Goal: Transaction & Acquisition: Purchase product/service

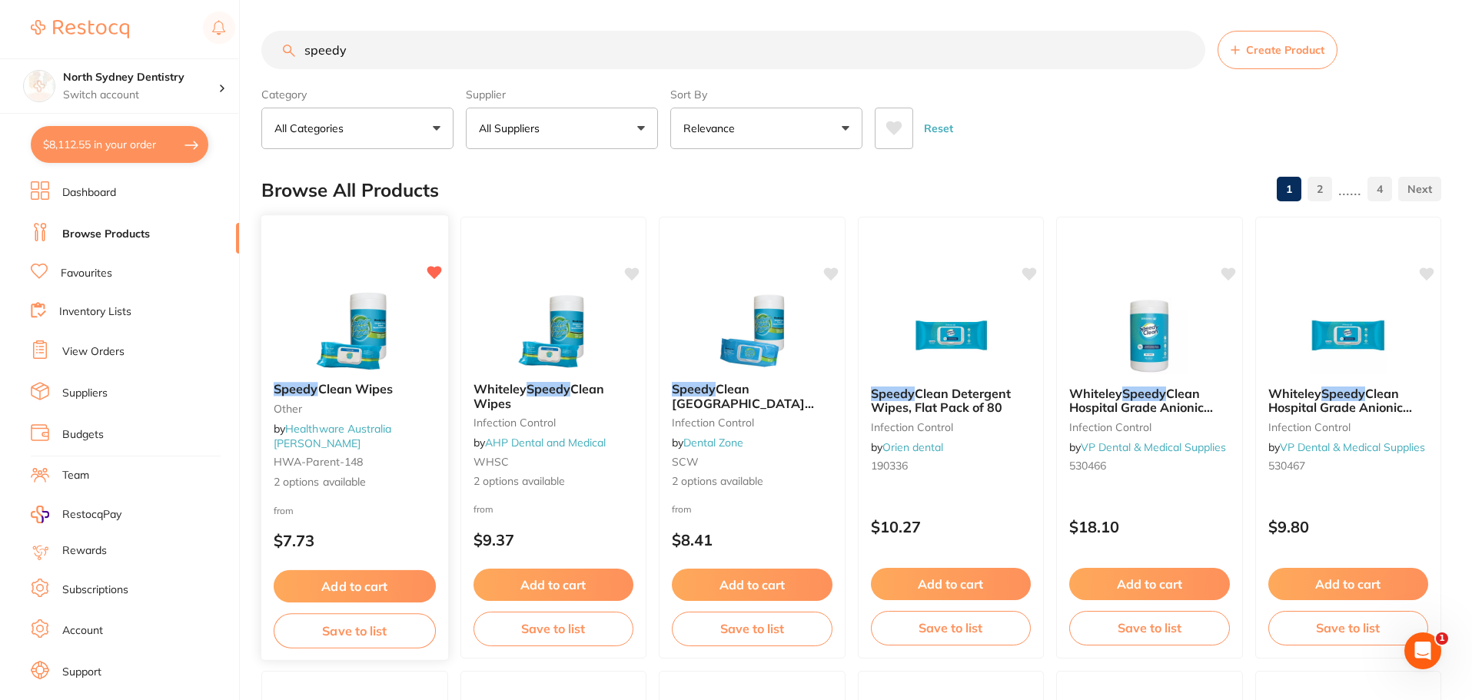
click at [368, 583] on button "Add to cart" at bounding box center [355, 586] width 162 height 33
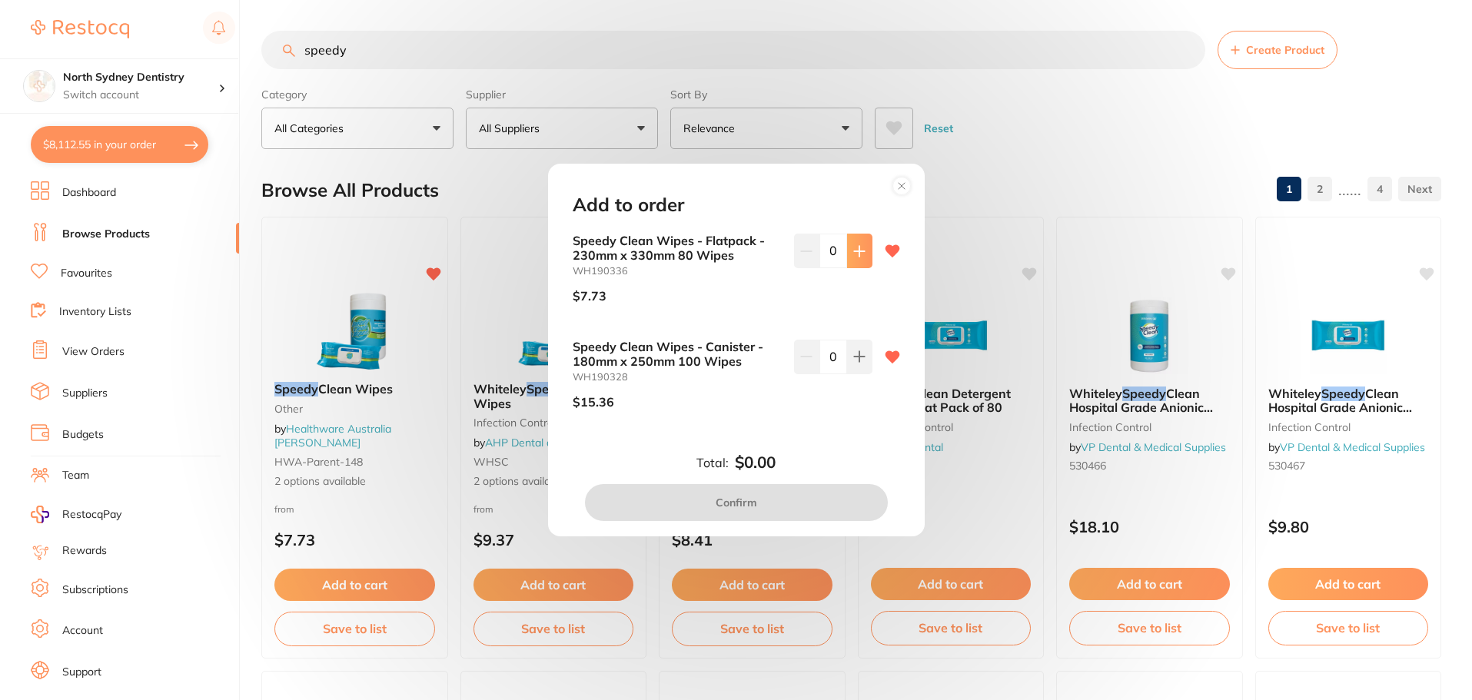
click at [857, 261] on button at bounding box center [859, 251] width 25 height 34
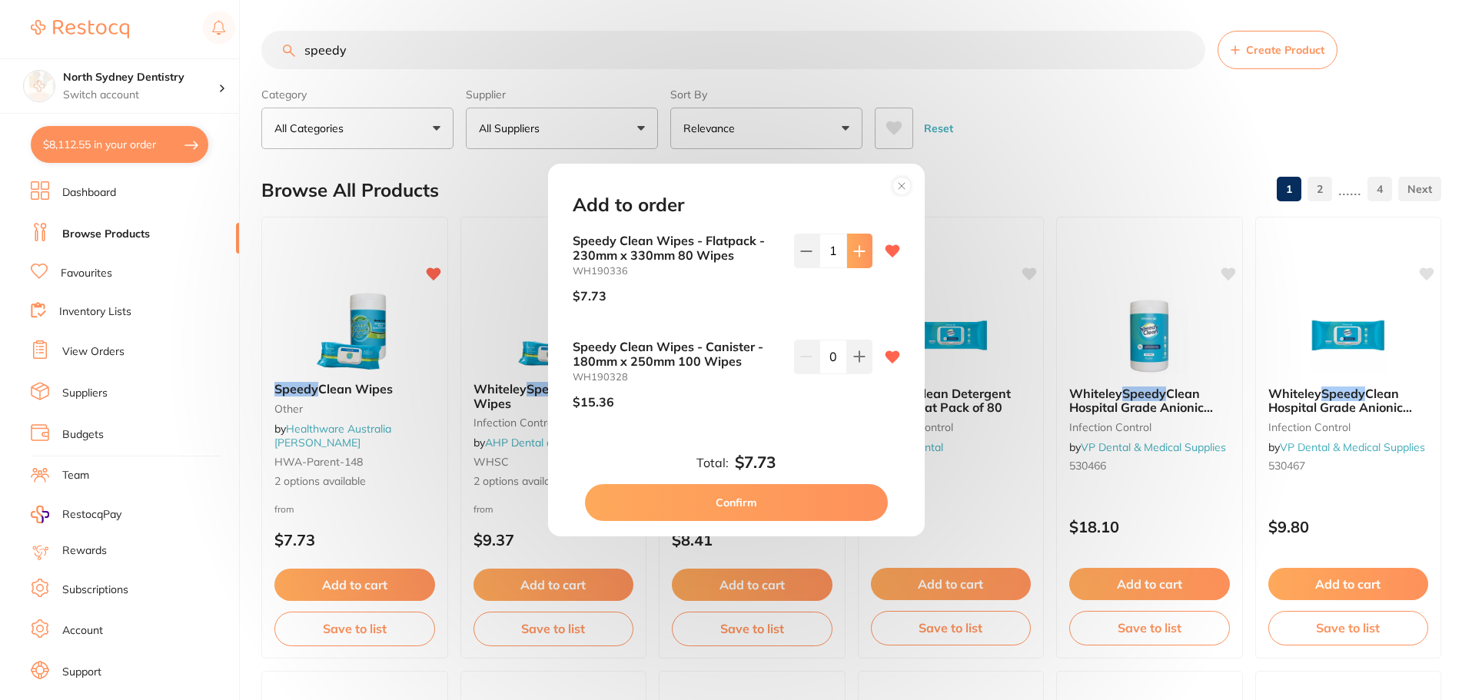
click at [857, 261] on button at bounding box center [859, 251] width 25 height 34
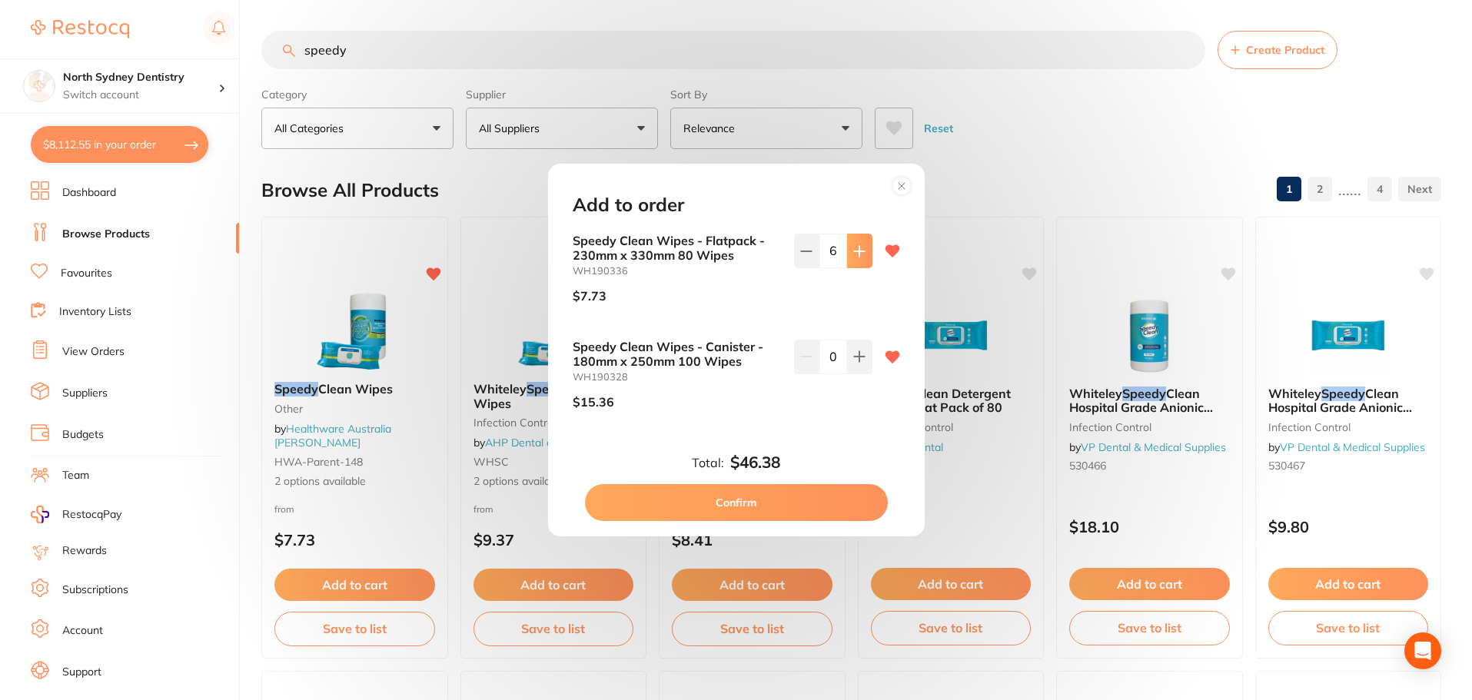
click at [857, 261] on button at bounding box center [859, 251] width 25 height 34
type input "10"
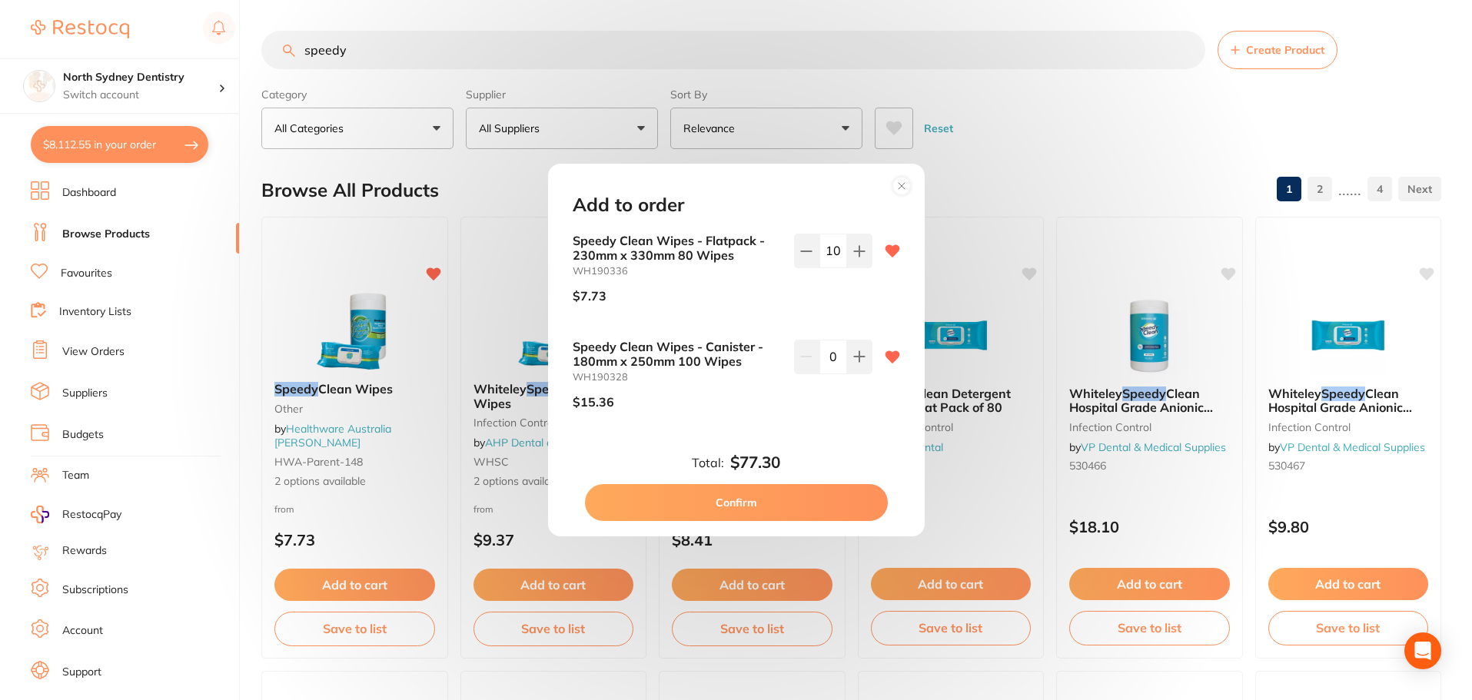
click at [760, 510] on button "Confirm" at bounding box center [736, 502] width 303 height 37
checkbox input "false"
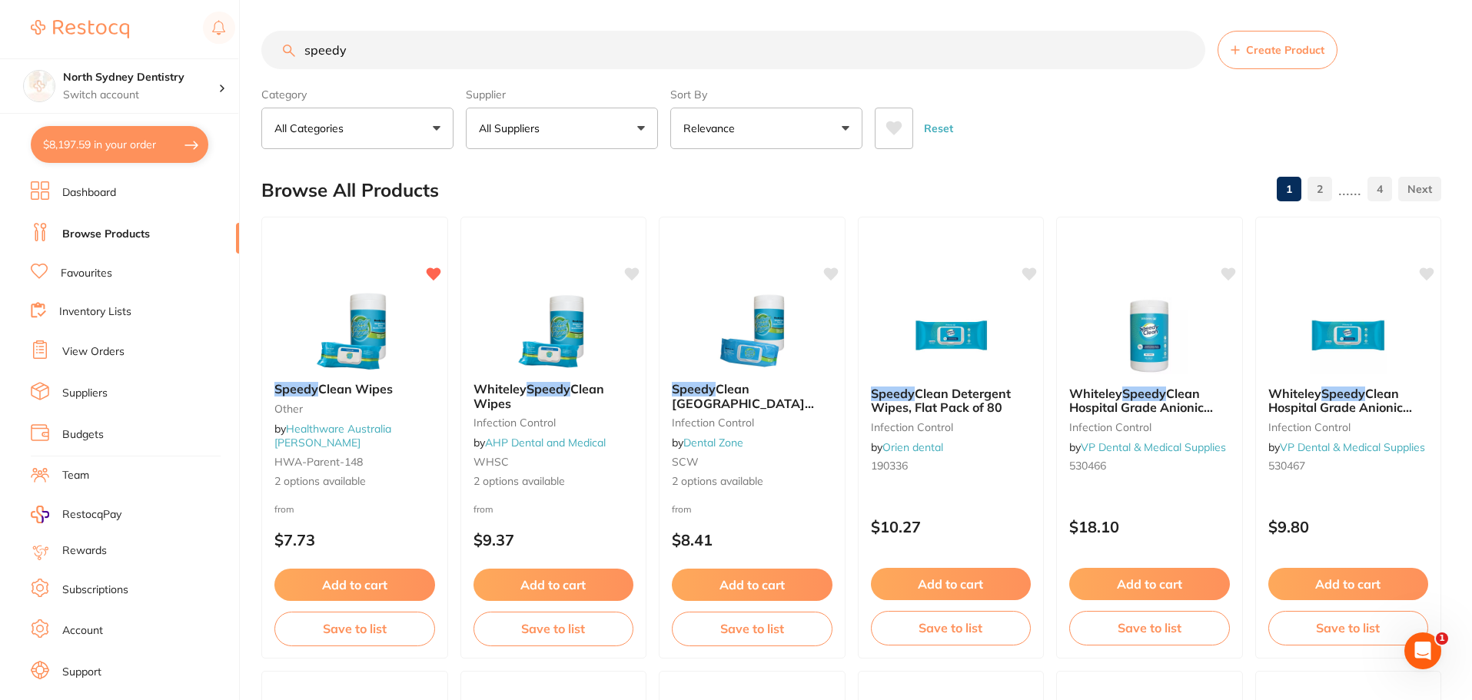
click at [524, 55] on input "speedy" at bounding box center [733, 50] width 944 height 38
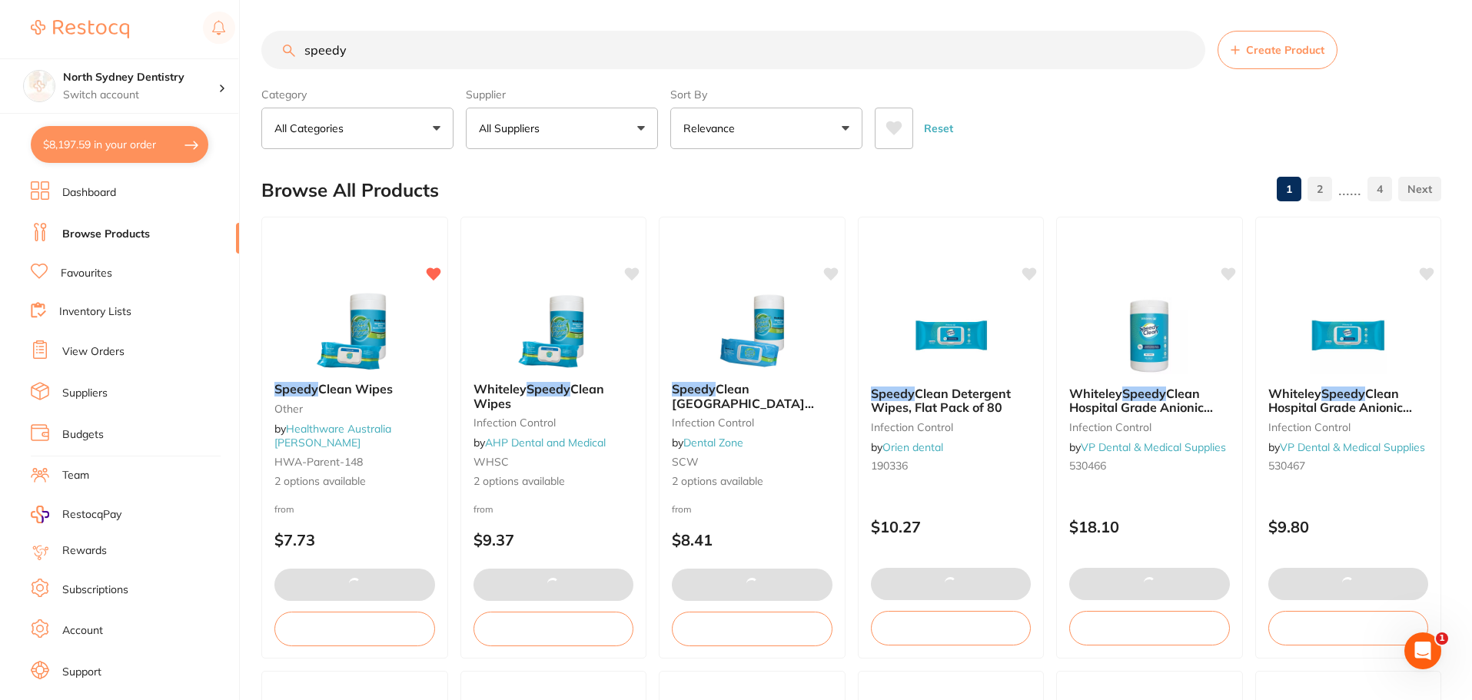
click at [524, 55] on input "speedy" at bounding box center [733, 50] width 944 height 38
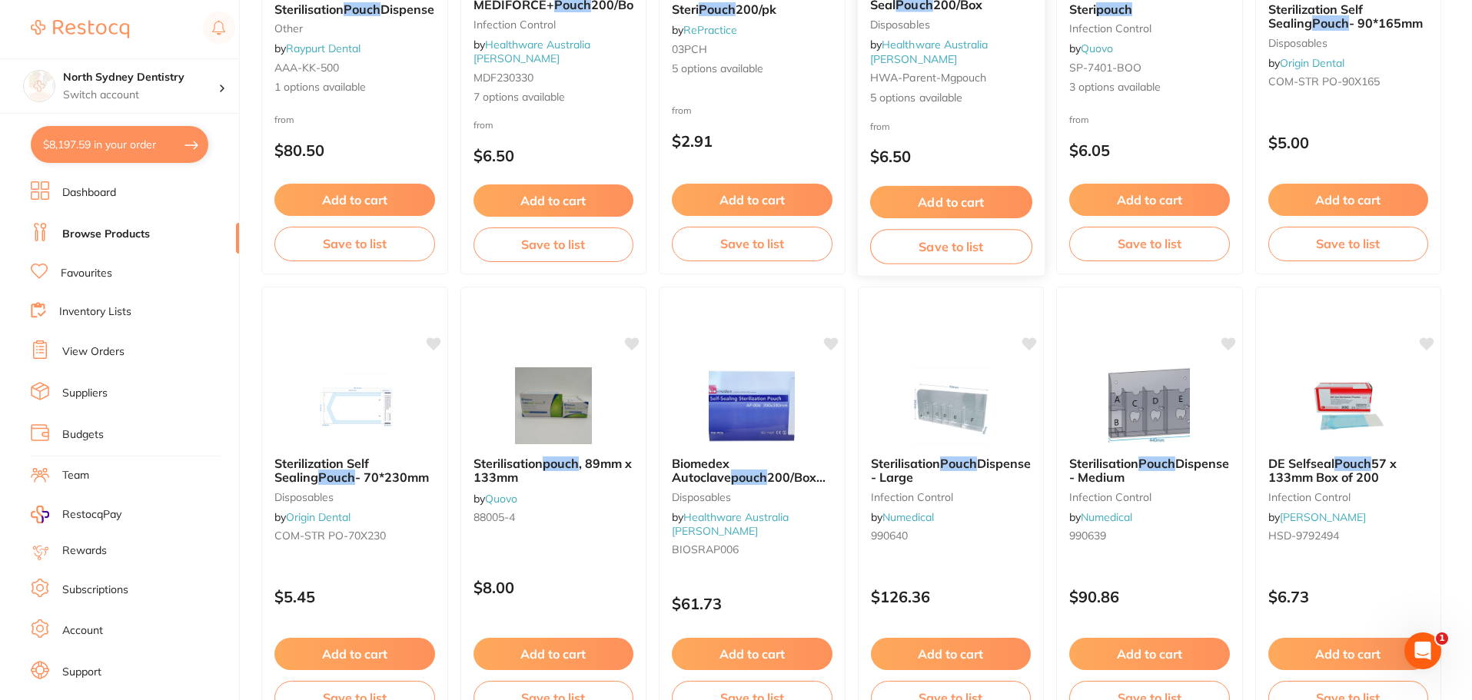
scroll to position [461, 0]
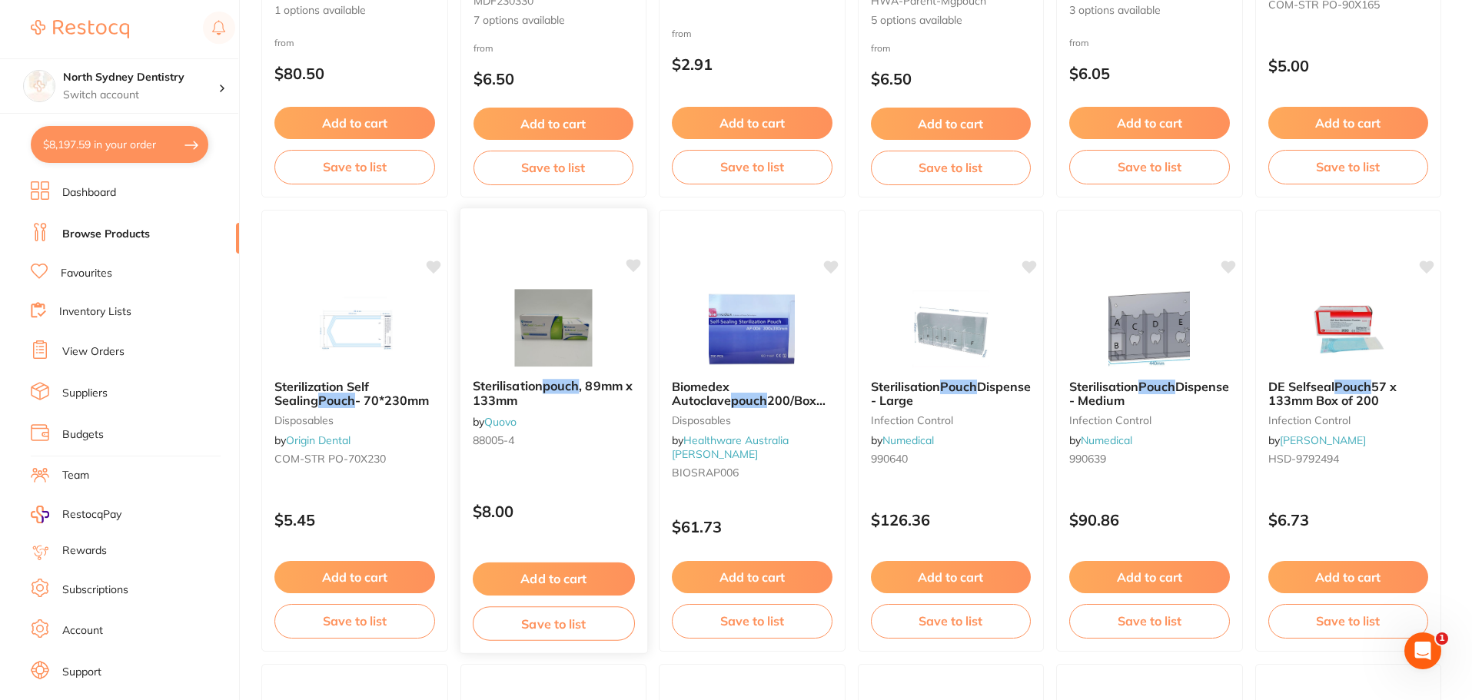
type input "pouch"
click at [590, 434] on div "Sterilisation pouch , 89mm x 133mm by Quovo 88005-4" at bounding box center [553, 416] width 187 height 99
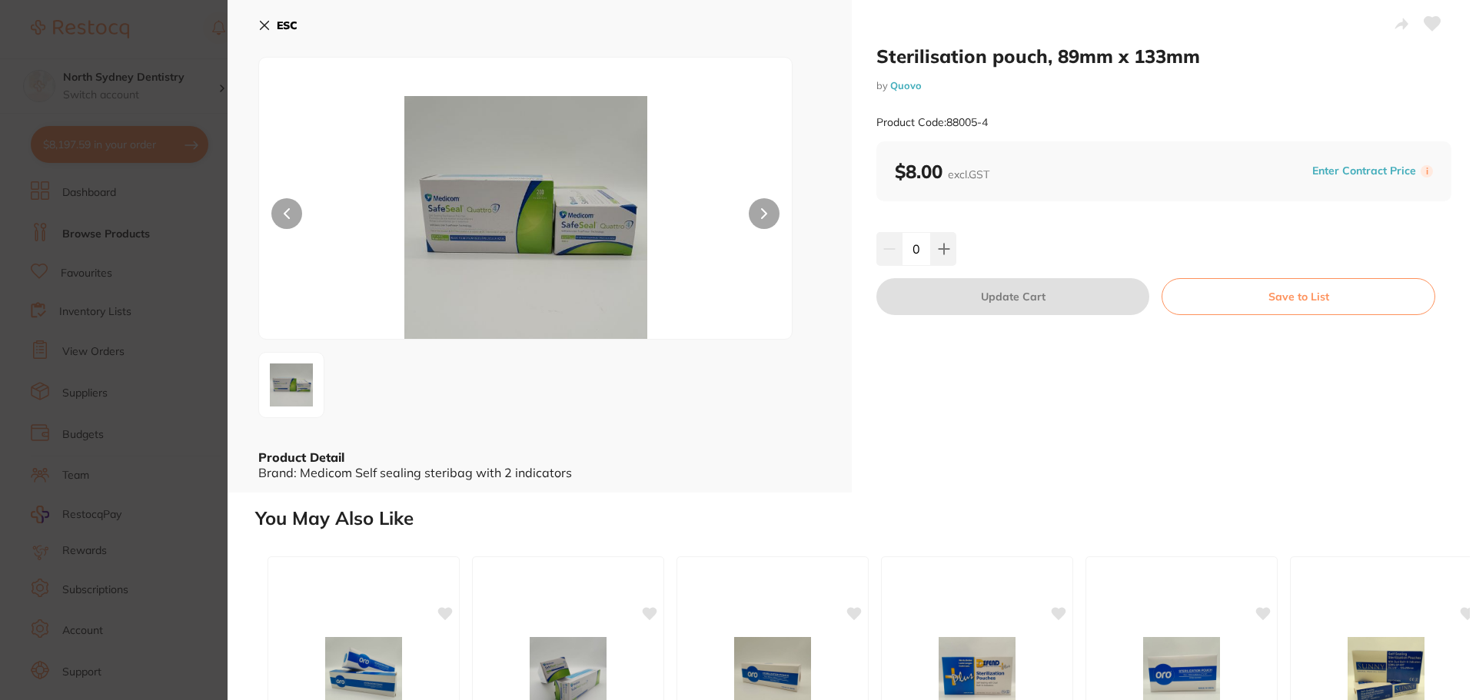
click at [262, 28] on icon at bounding box center [265, 26] width 8 height 8
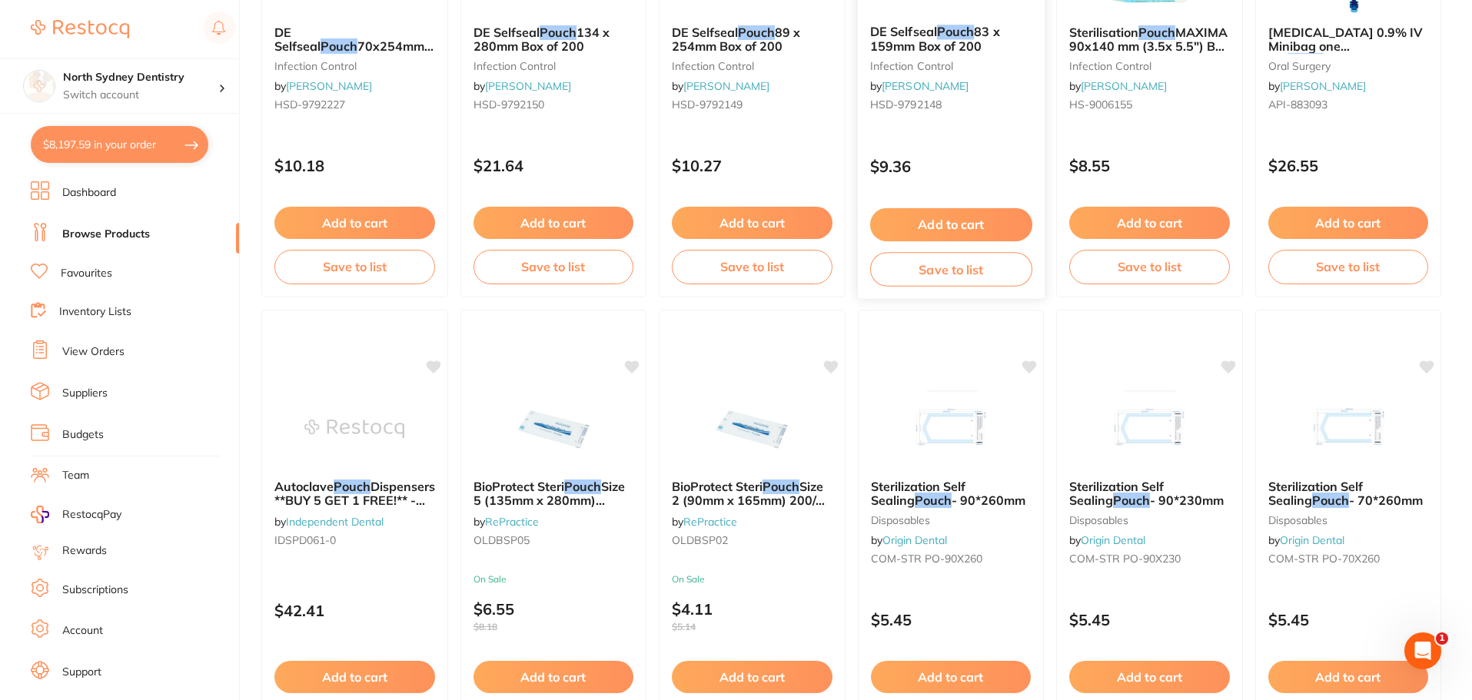
scroll to position [1307, 0]
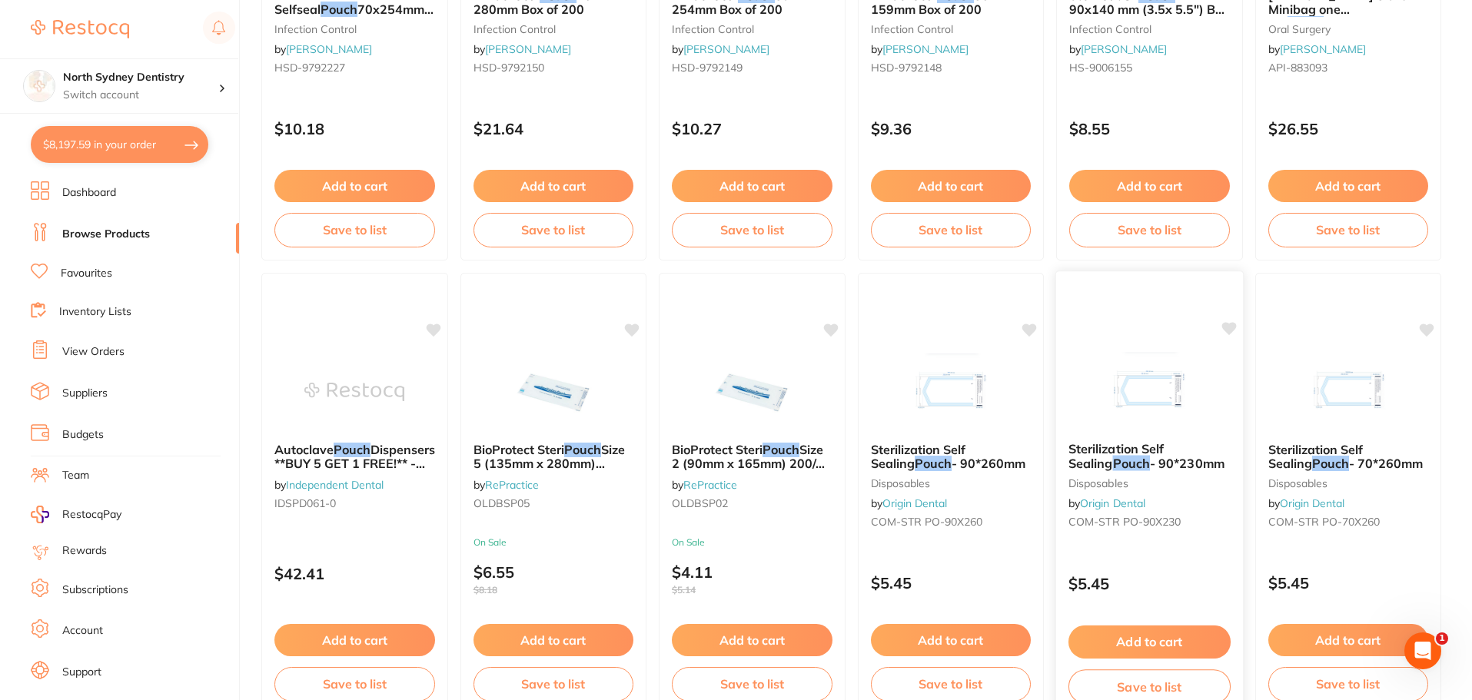
click at [1150, 466] on span "- 90*230mm" at bounding box center [1187, 463] width 75 height 15
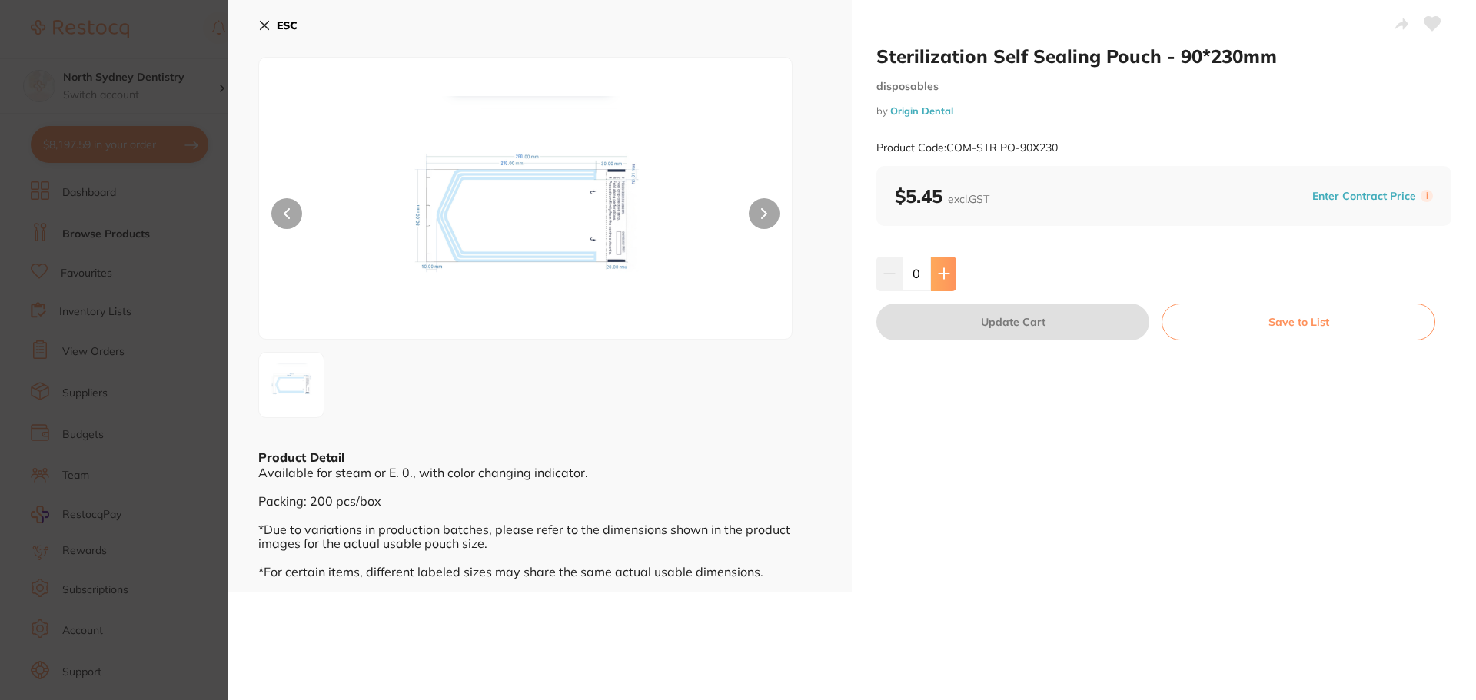
click at [947, 266] on button at bounding box center [943, 274] width 25 height 34
click at [944, 264] on button at bounding box center [943, 274] width 25 height 34
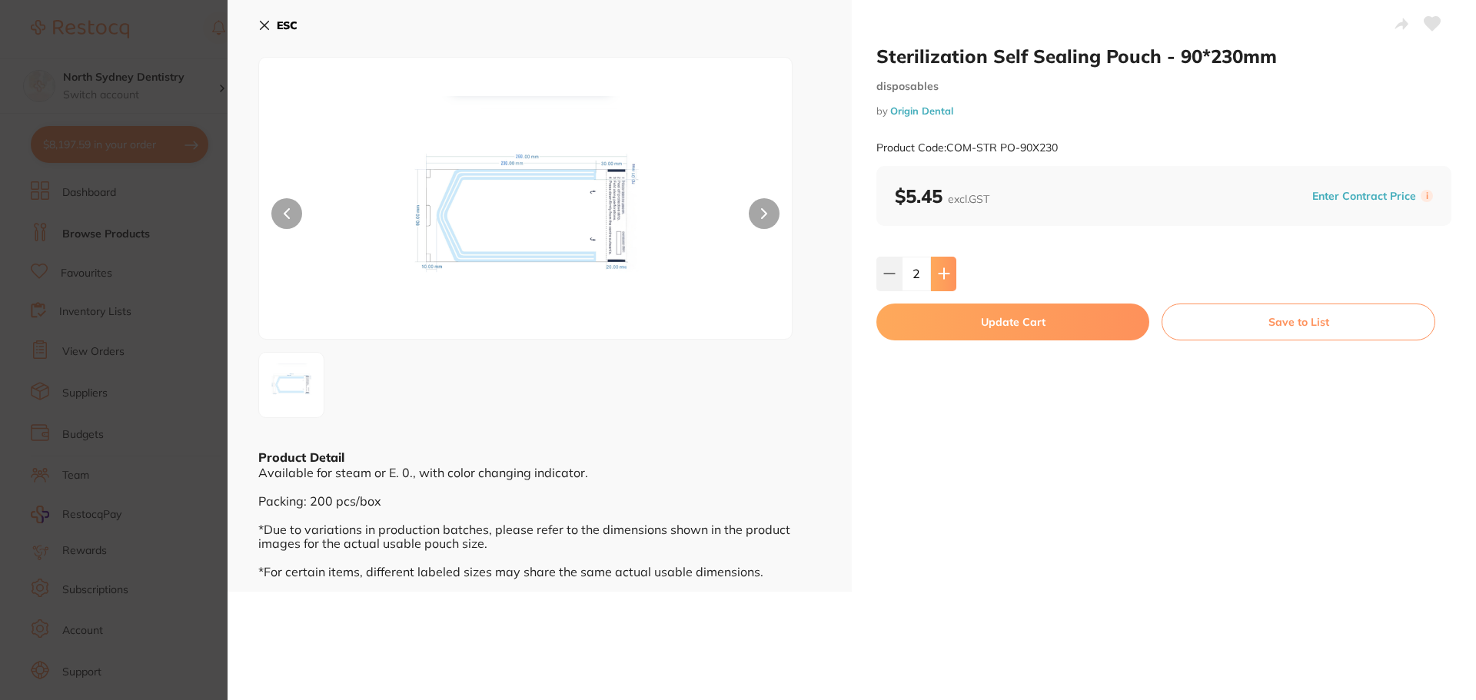
click at [944, 264] on button at bounding box center [943, 274] width 25 height 34
type input "6"
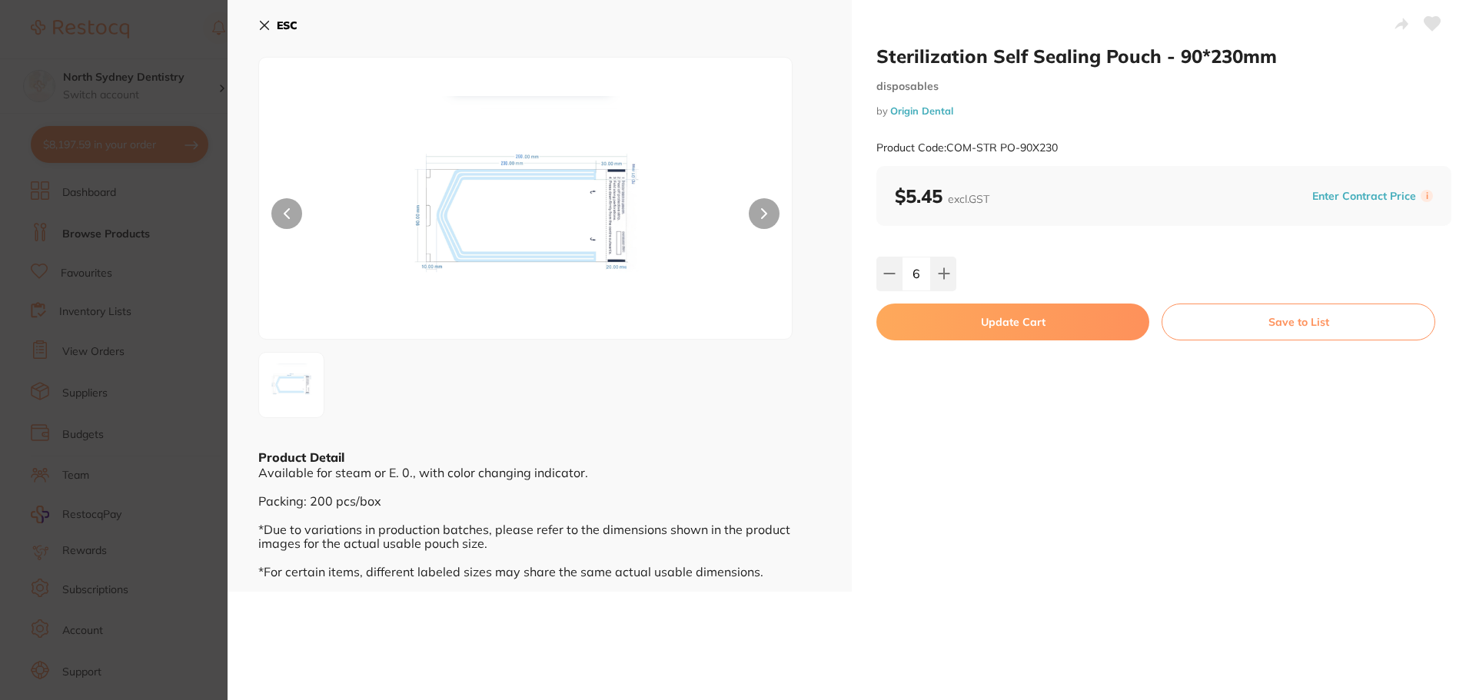
click at [1084, 330] on button "Update Cart" at bounding box center [1012, 322] width 273 height 37
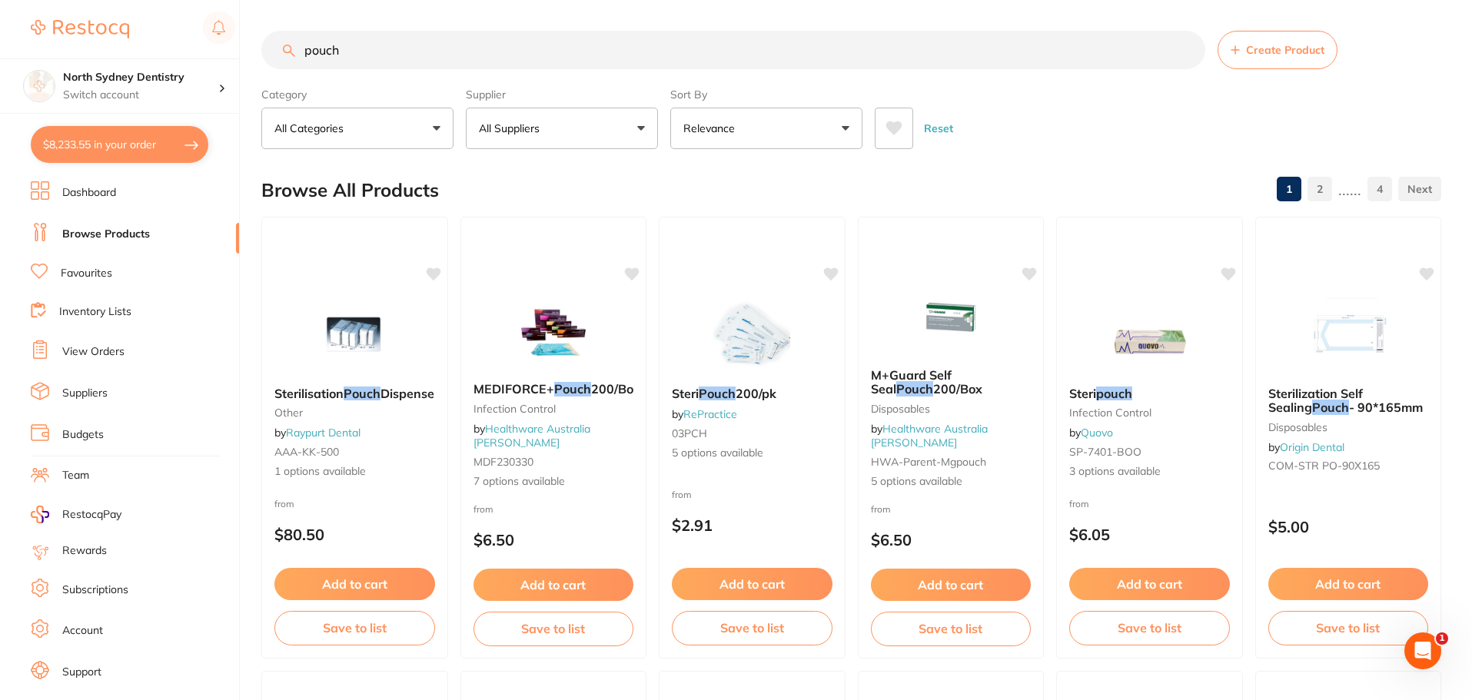
drag, startPoint x: 435, startPoint y: 48, endPoint x: 195, endPoint y: 54, distance: 239.9
click at [195, 54] on div "$8,233.55 North Sydney Dentistry Switch account North Sydney Dentistry $8,233.5…" at bounding box center [736, 350] width 1472 height 700
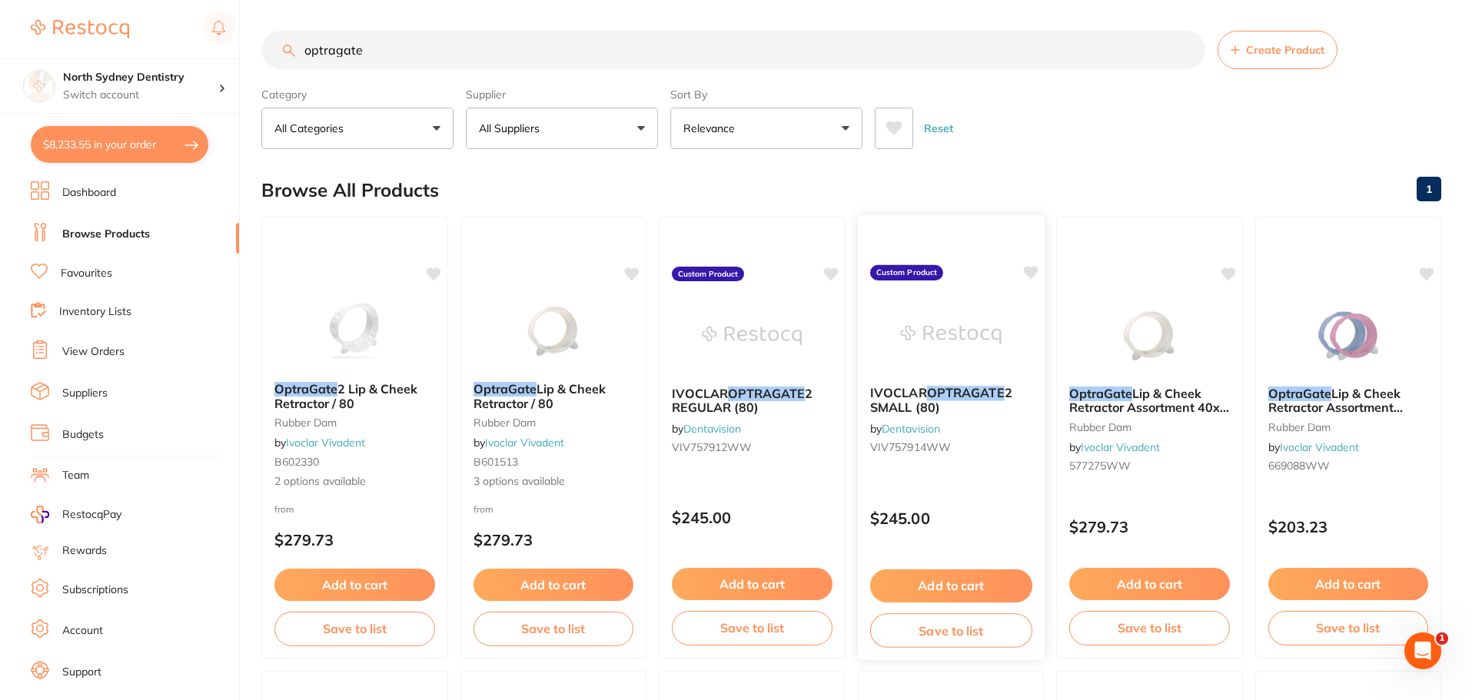
type input "optragate"
click at [919, 363] on img at bounding box center [950, 335] width 101 height 78
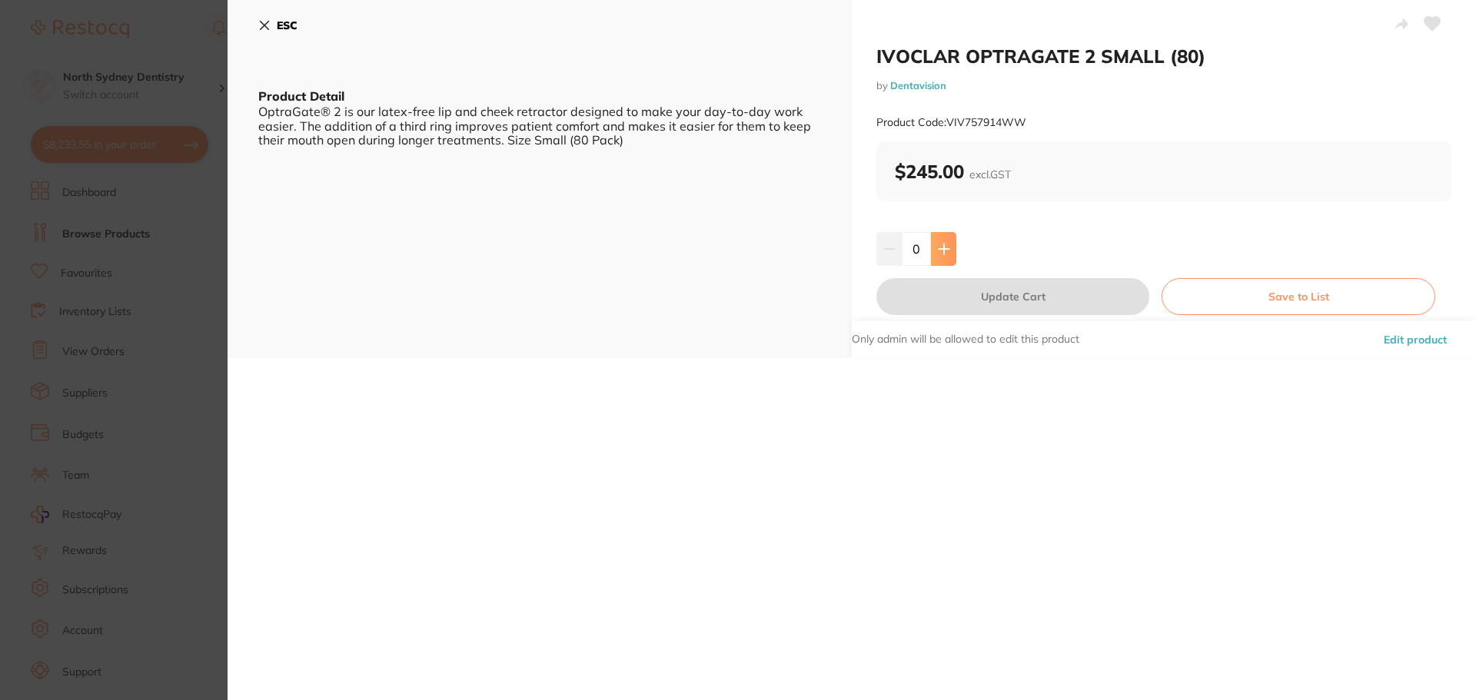
click at [948, 254] on button at bounding box center [943, 249] width 25 height 34
type input "1"
click at [982, 291] on button "Update Cart" at bounding box center [1012, 296] width 273 height 37
checkbox input "false"
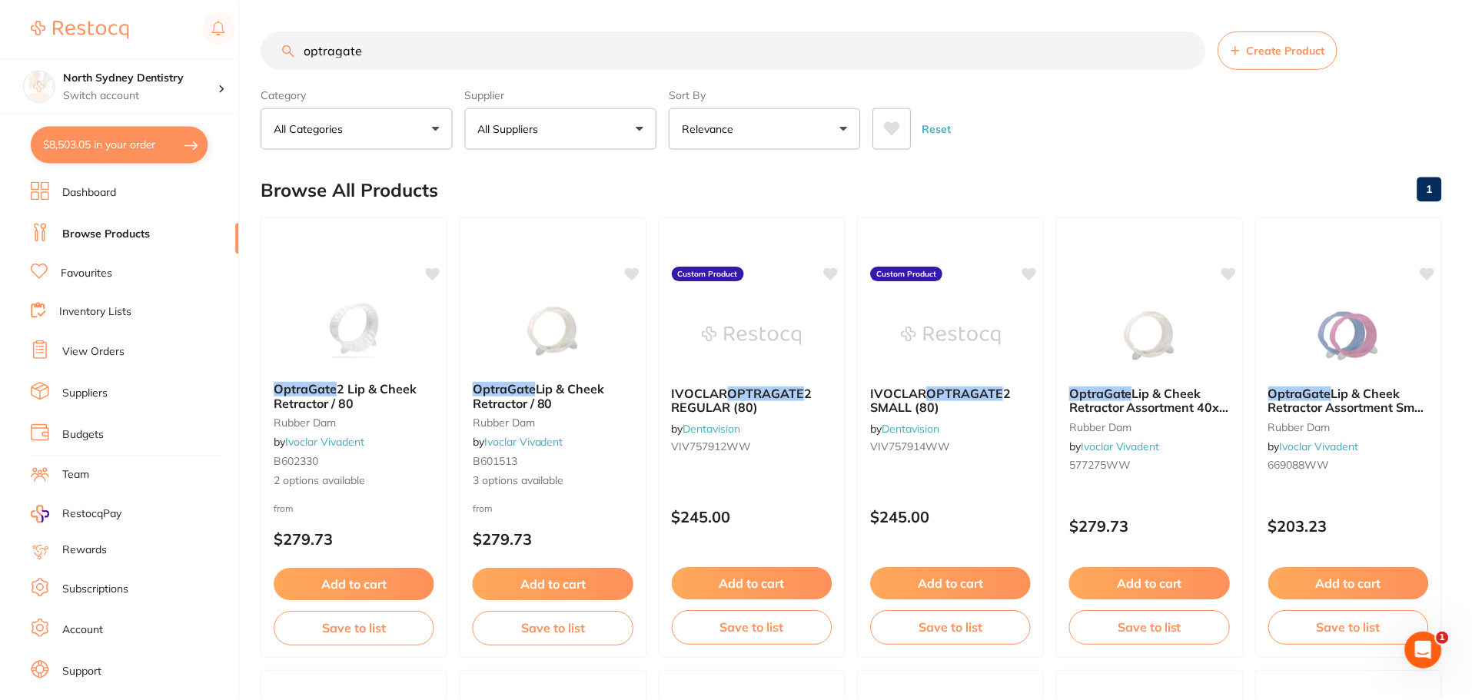
scroll to position [2, 0]
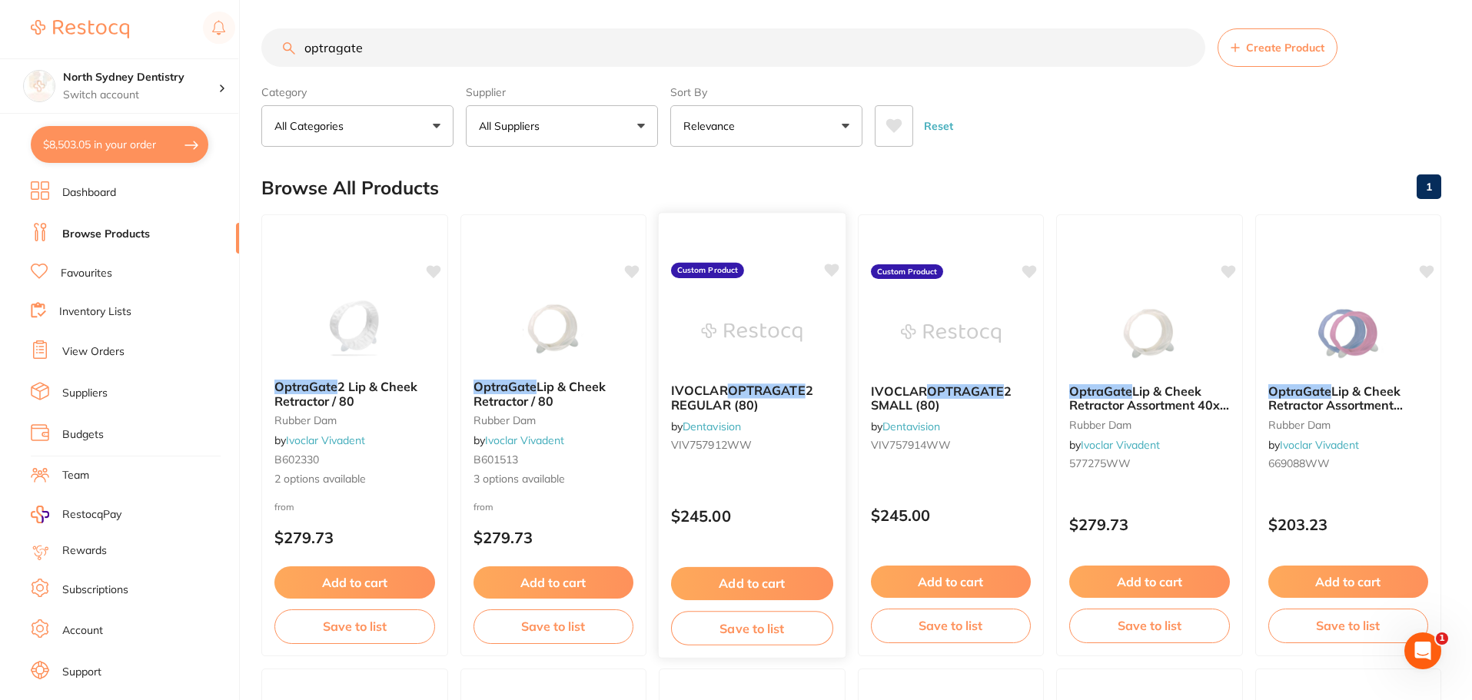
click at [769, 415] on div "IVOCLAR OPTRAGATE 2 REGULAR (80) by Dentavision VIV757912WW" at bounding box center [752, 420] width 187 height 99
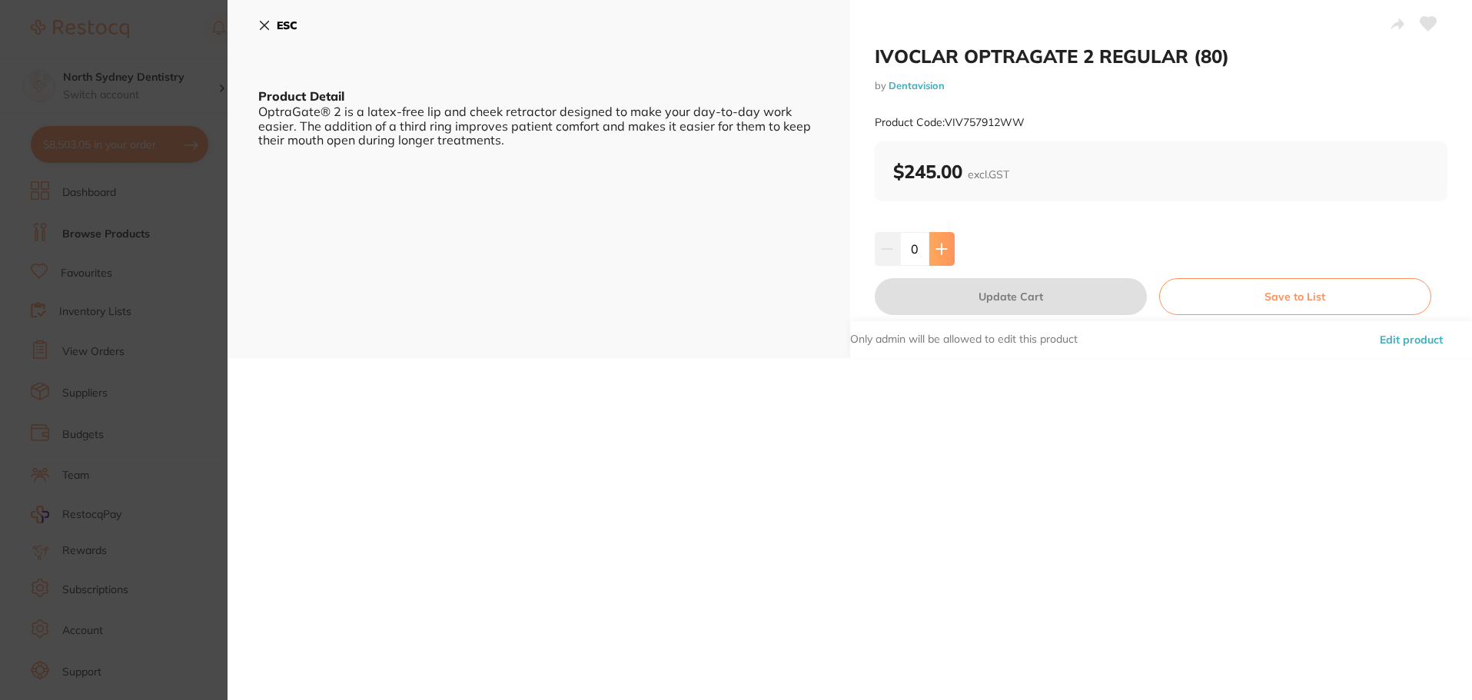
click at [937, 243] on icon at bounding box center [942, 249] width 12 height 12
type input "1"
click at [976, 296] on button "Update Cart" at bounding box center [1011, 296] width 272 height 37
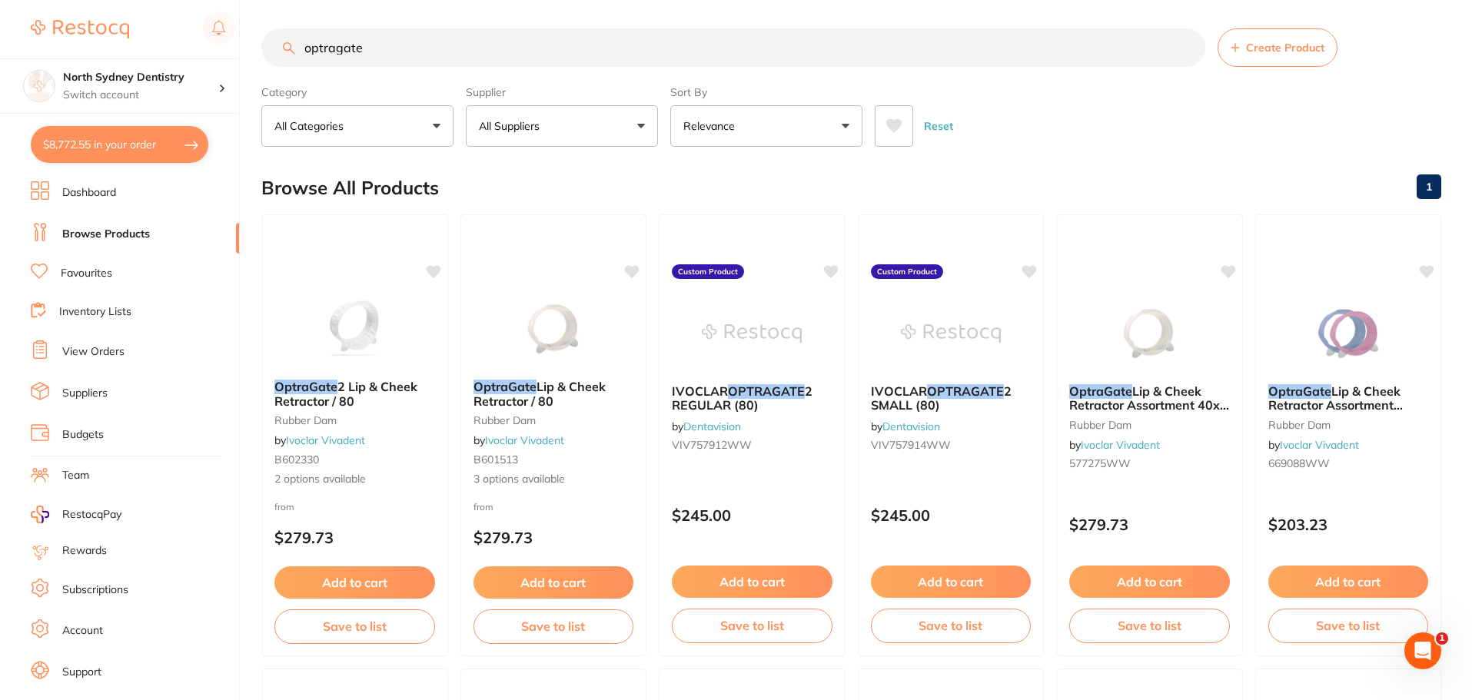
click at [179, 147] on button "$8,772.55 in your order" at bounding box center [120, 144] width 178 height 37
checkbox input "true"
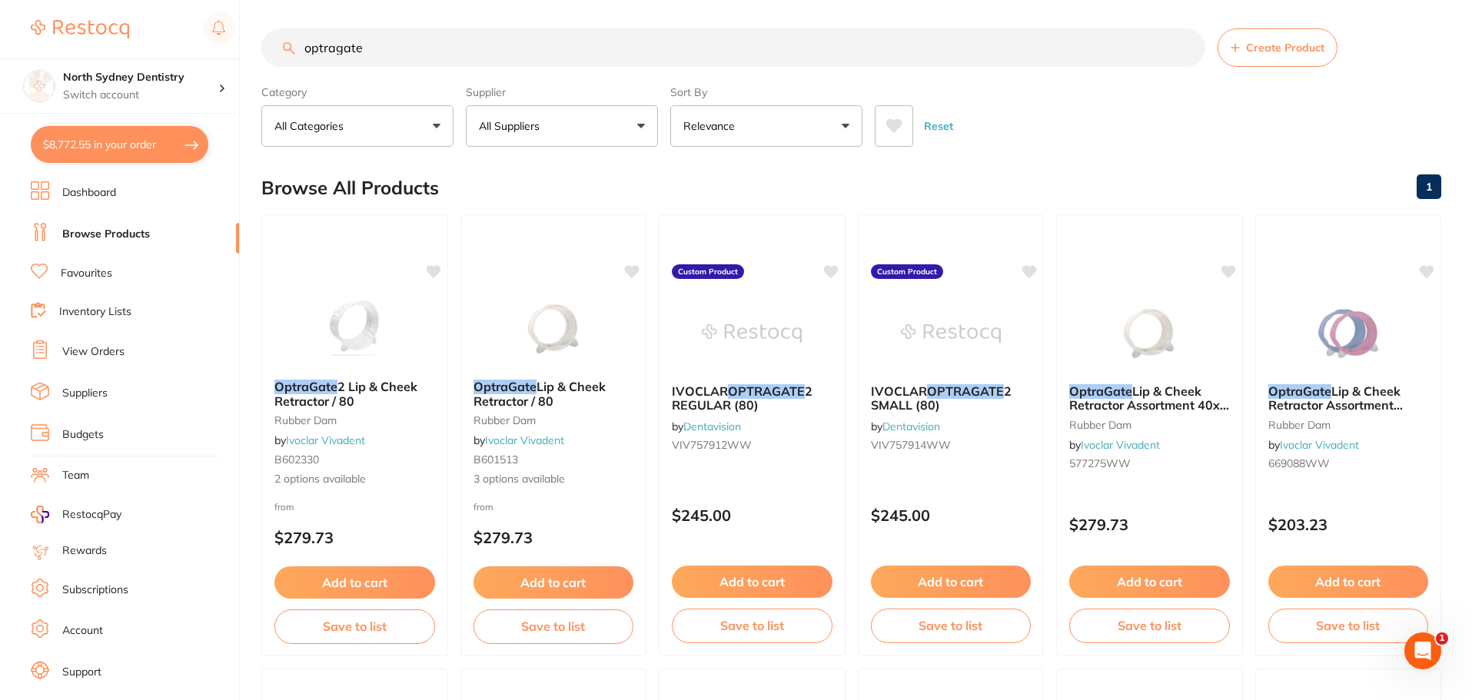
checkbox input "true"
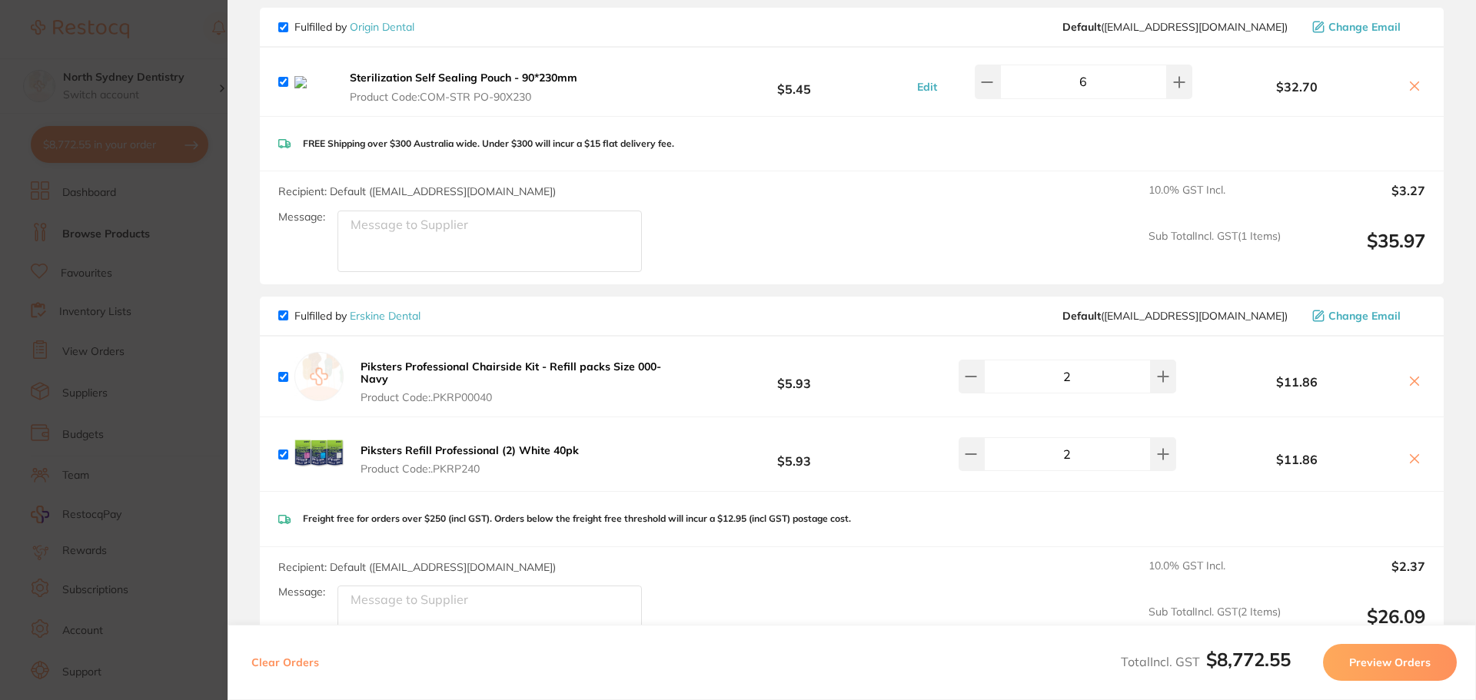
scroll to position [2076, 0]
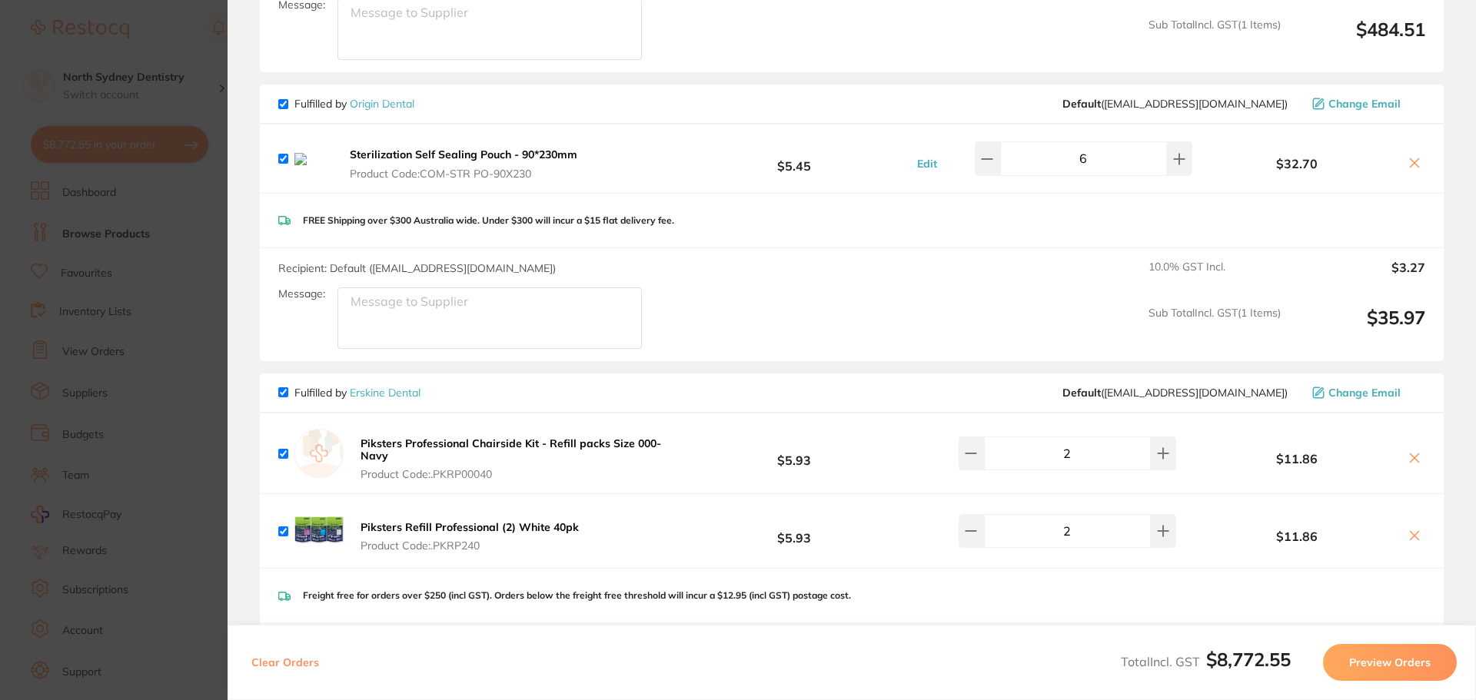
click at [1414, 166] on icon at bounding box center [1414, 163] width 12 height 12
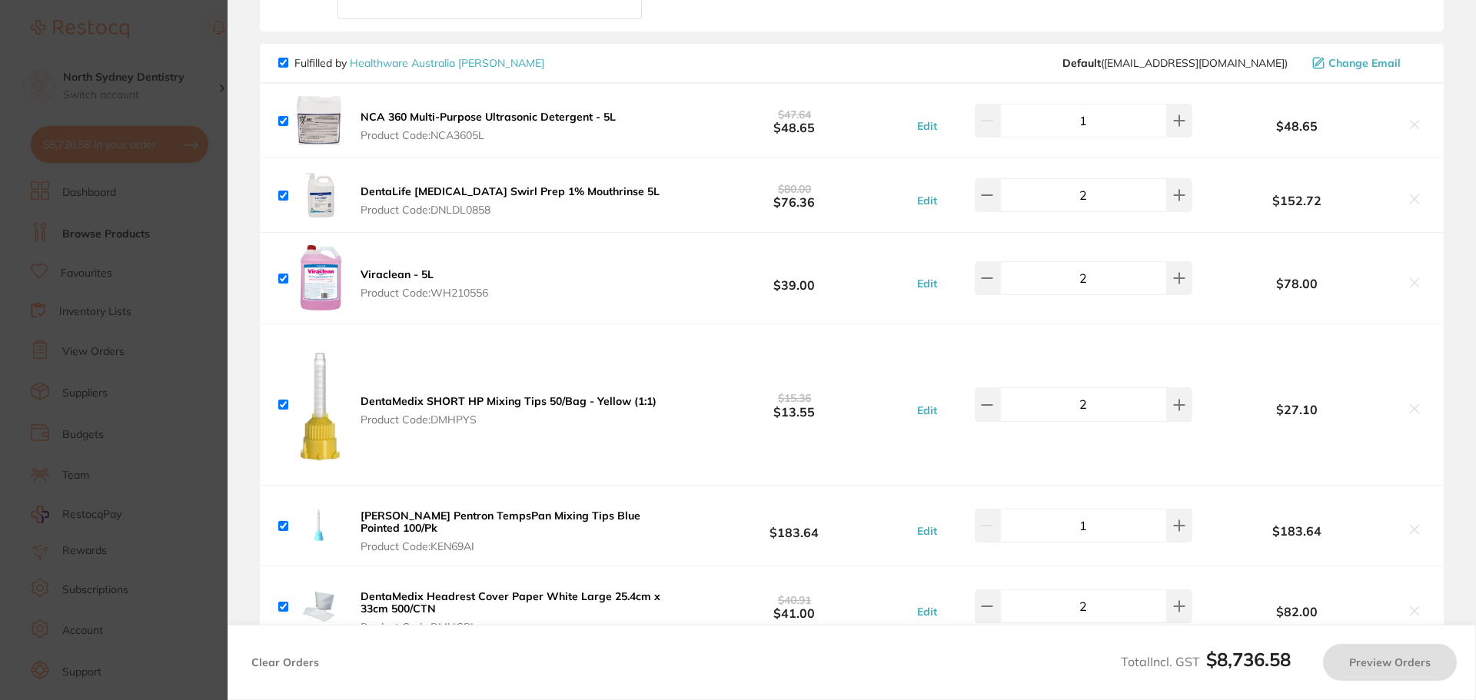
checkbox input "true"
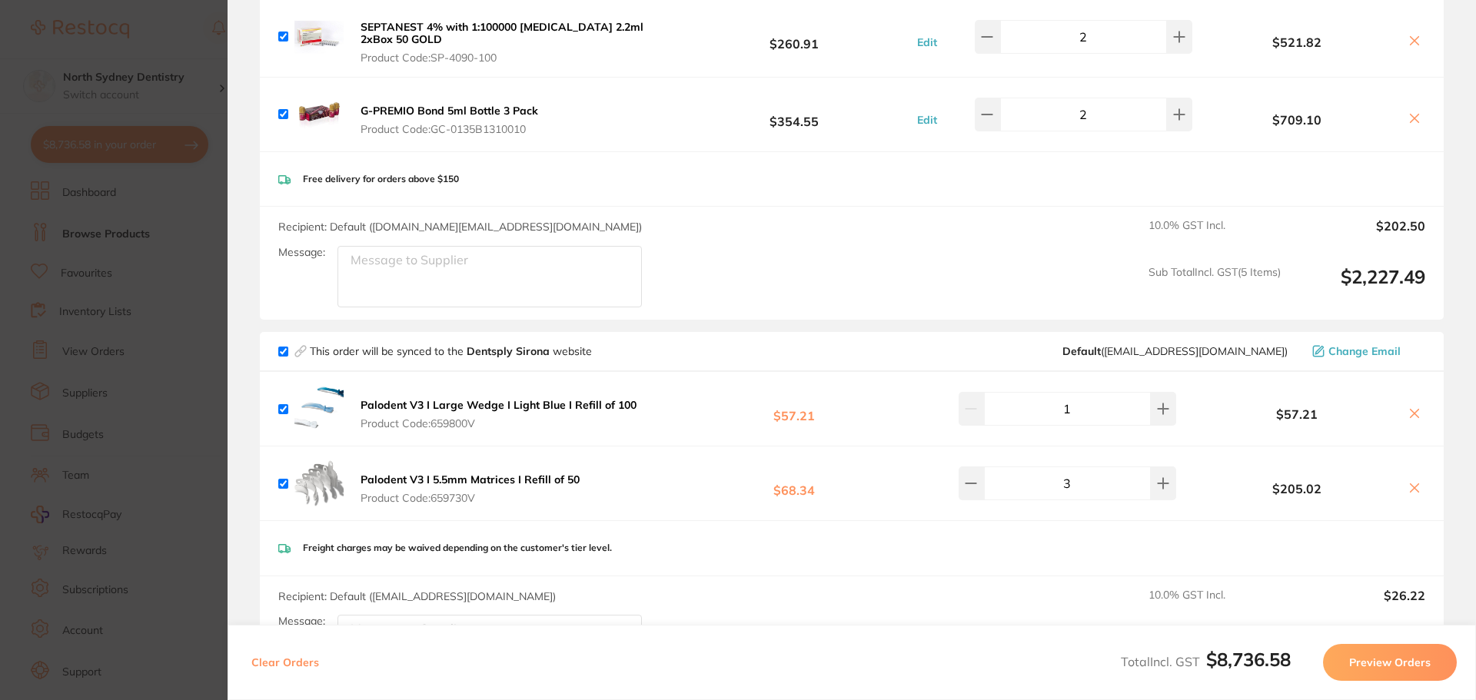
scroll to position [0, 0]
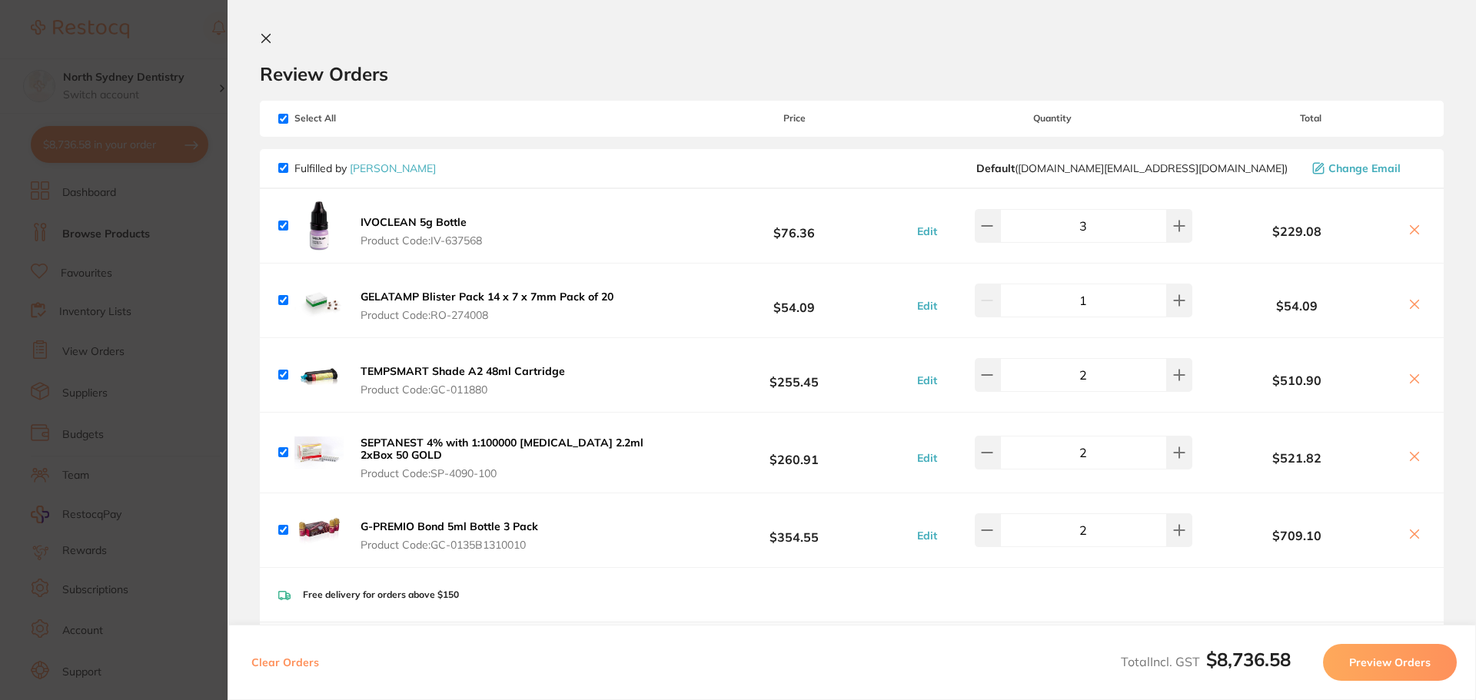
click at [260, 39] on icon at bounding box center [266, 38] width 12 height 12
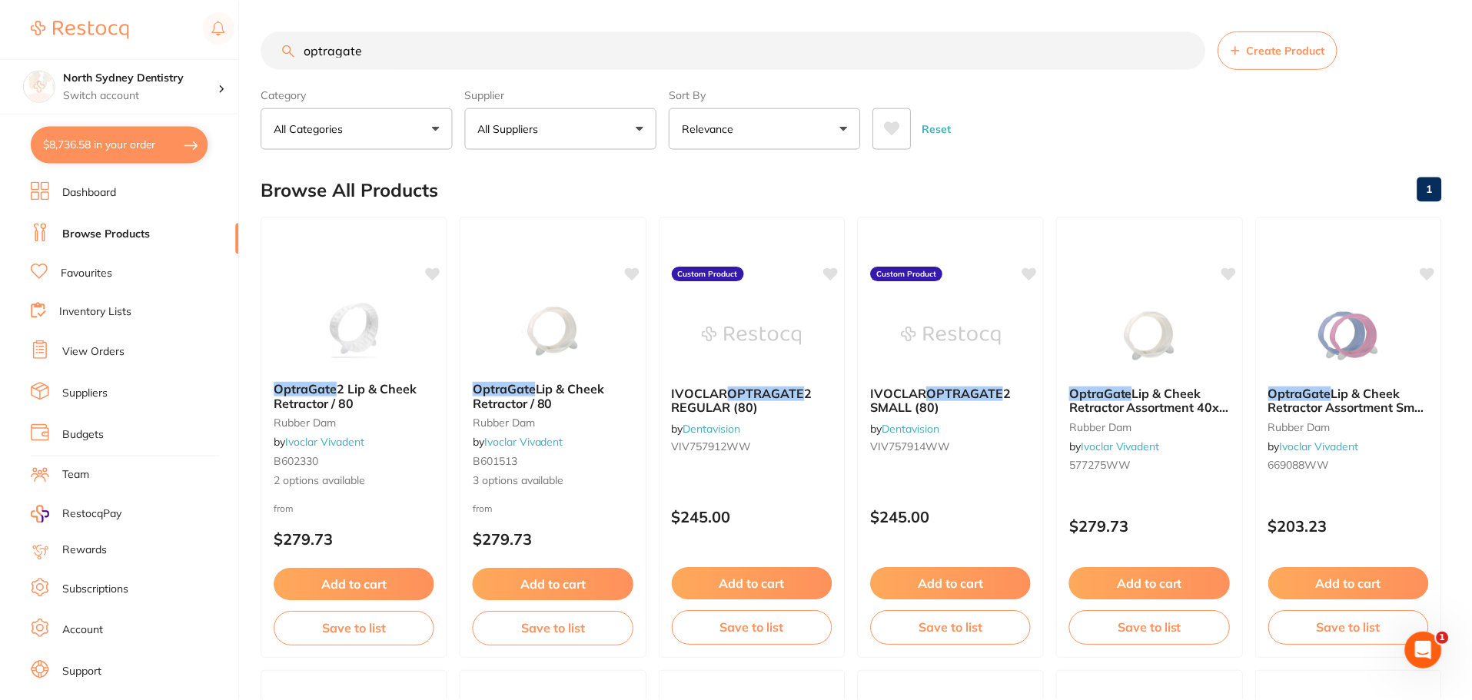
scroll to position [2, 0]
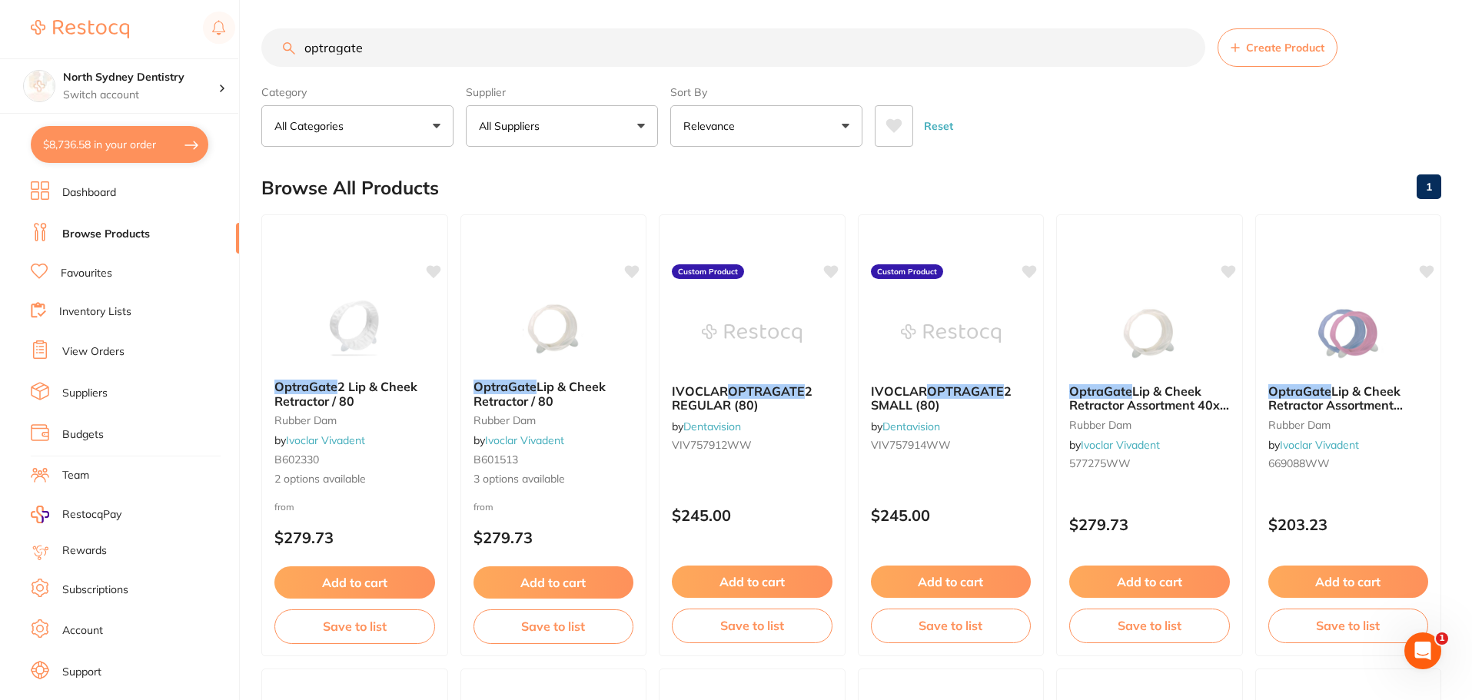
click at [375, 47] on input "optragate" at bounding box center [733, 47] width 944 height 38
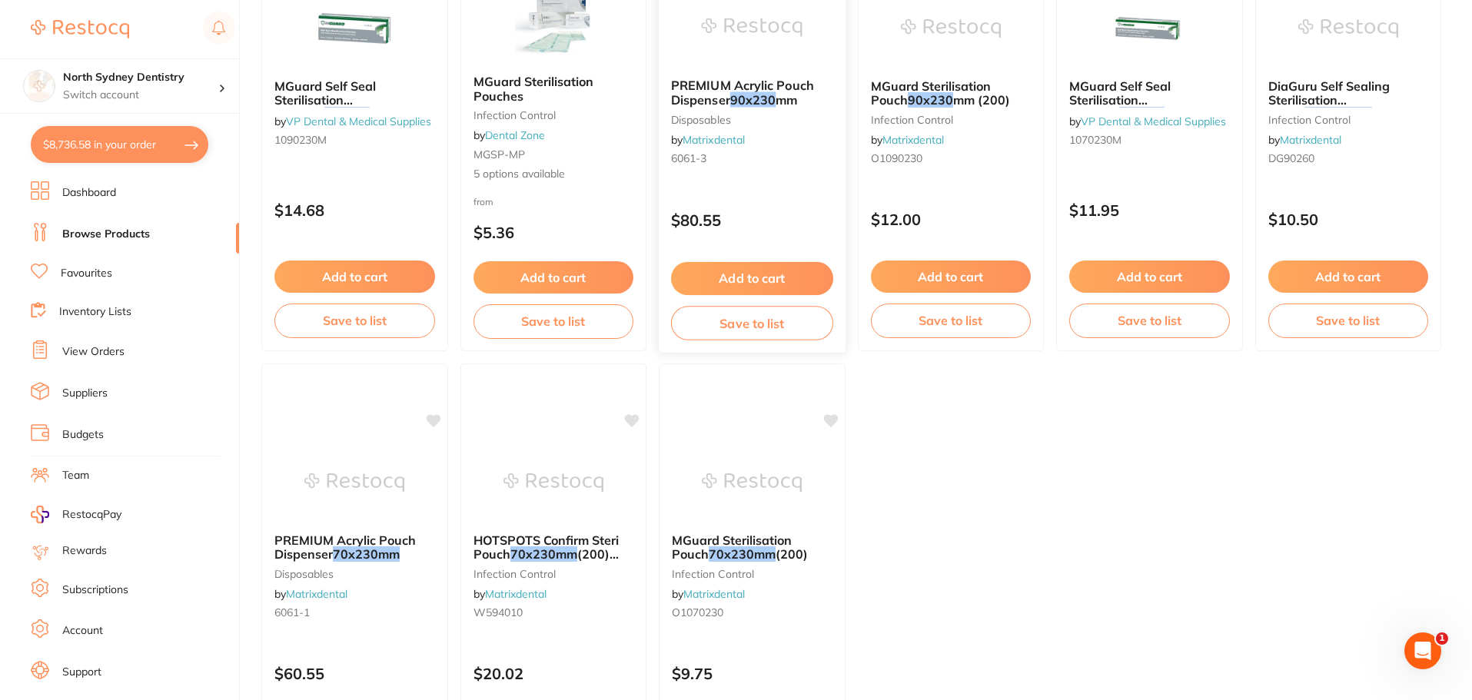
scroll to position [0, 0]
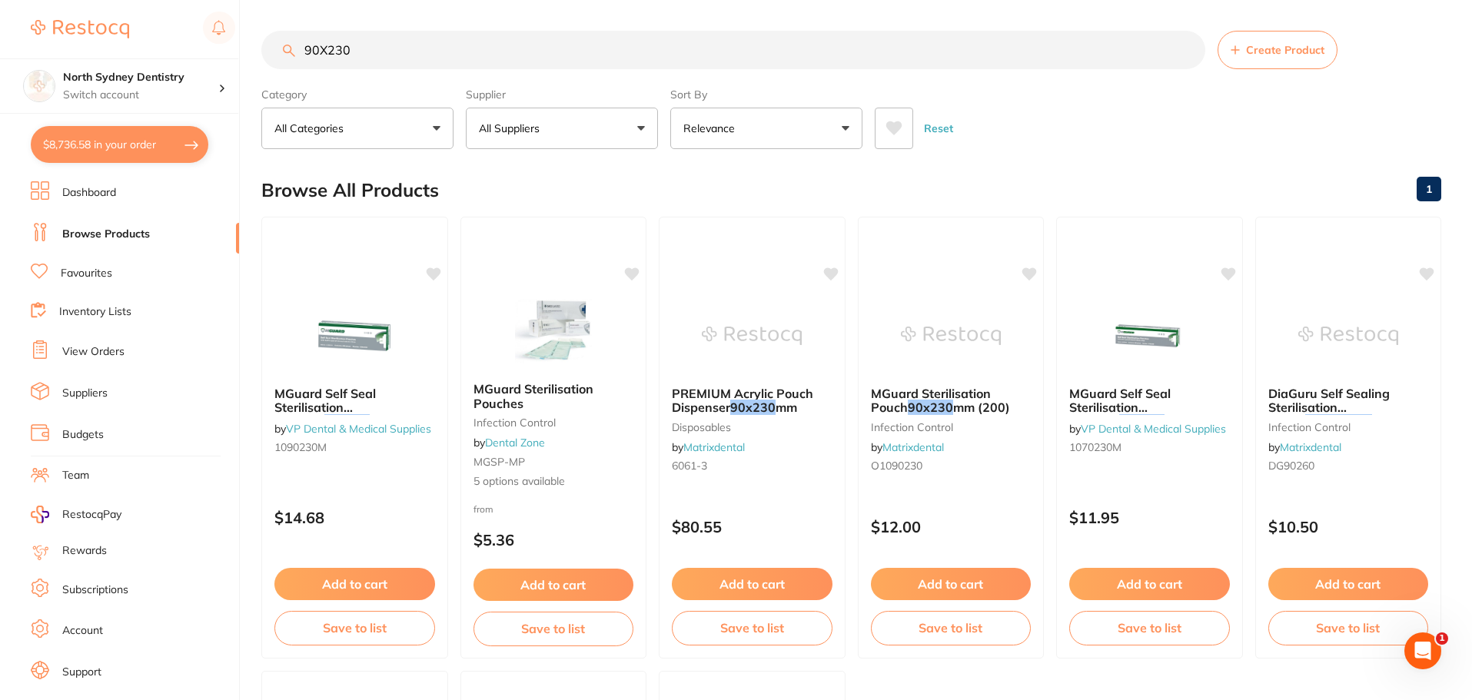
drag, startPoint x: 398, startPoint y: 55, endPoint x: 81, endPoint y: 39, distance: 317.9
click at [81, 39] on div "$8,736.58 North Sydney Dentistry Switch account North Sydney Dentistry $8,736.5…" at bounding box center [736, 350] width 1472 height 700
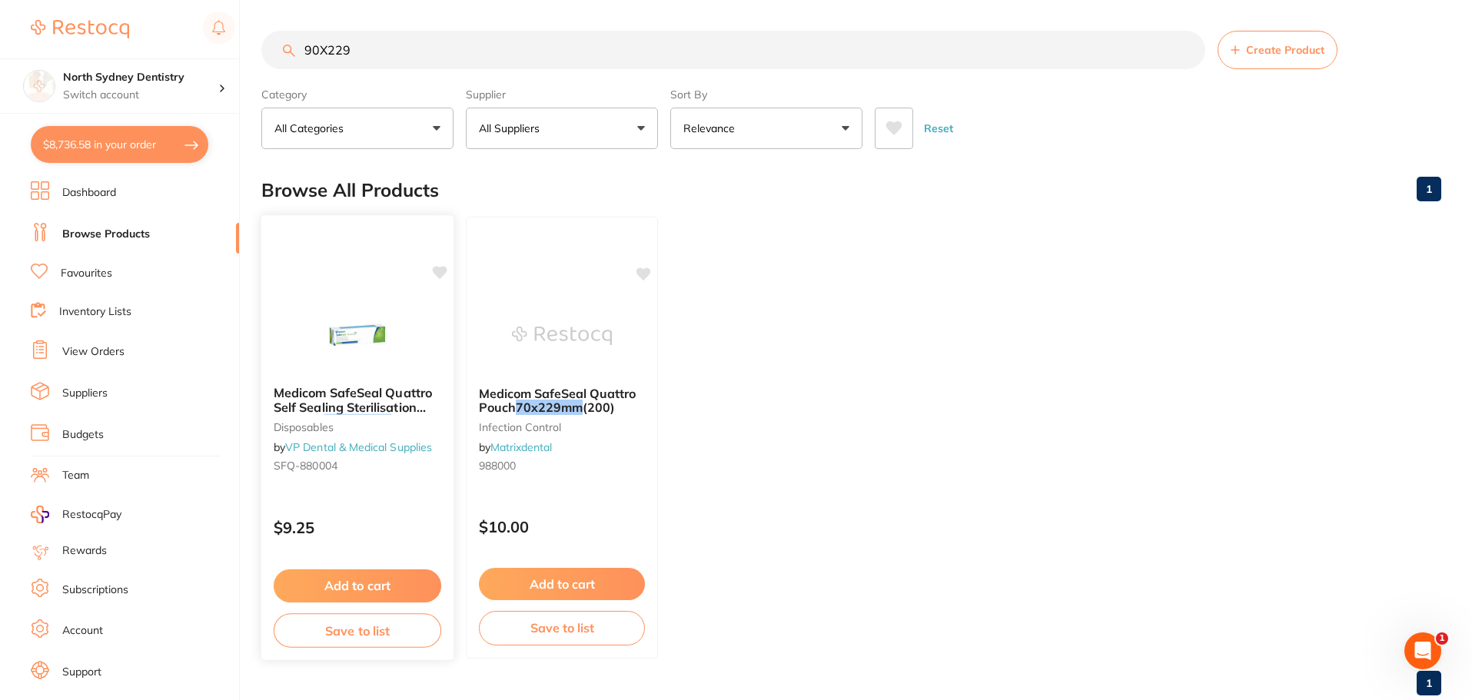
type input "90X229"
click at [364, 407] on span "Medicom SafeSeal Quattro Self Sealing Sterilisation Pouches" at bounding box center [353, 407] width 158 height 44
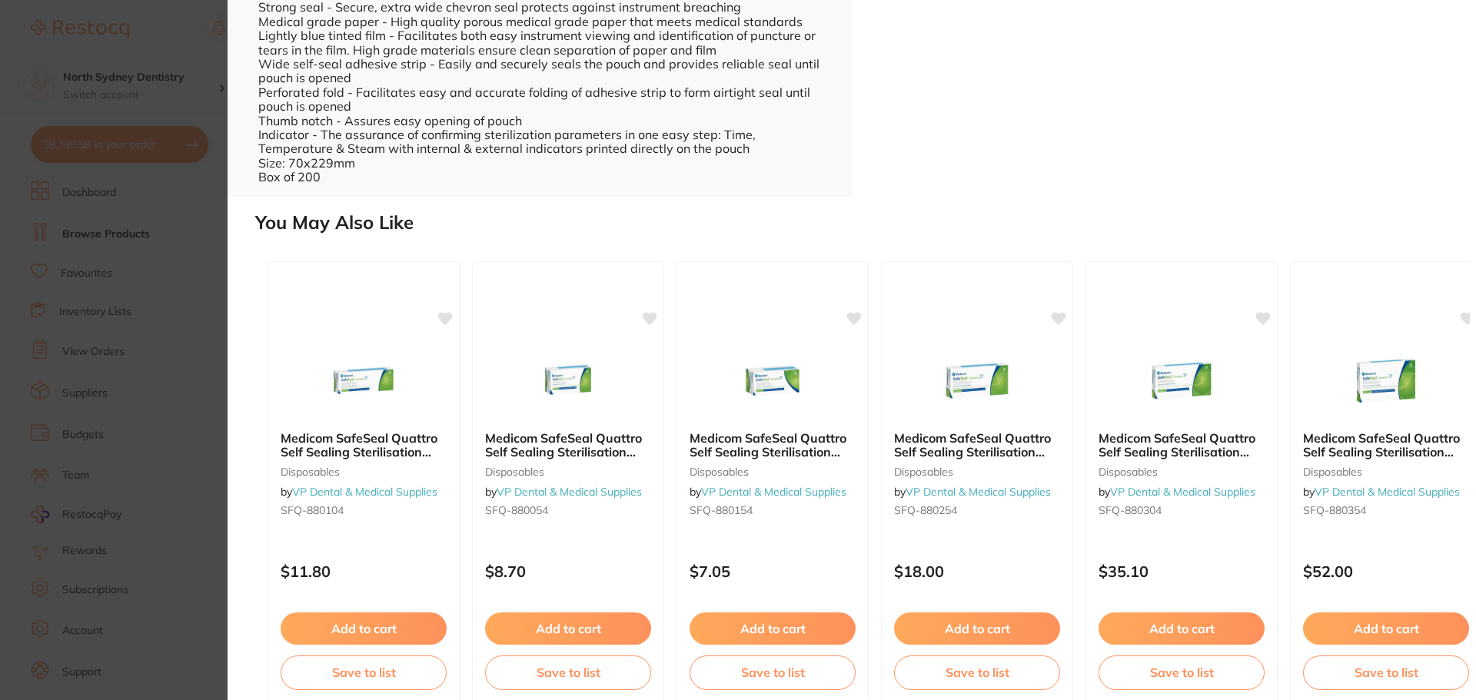
scroll to position [487, 0]
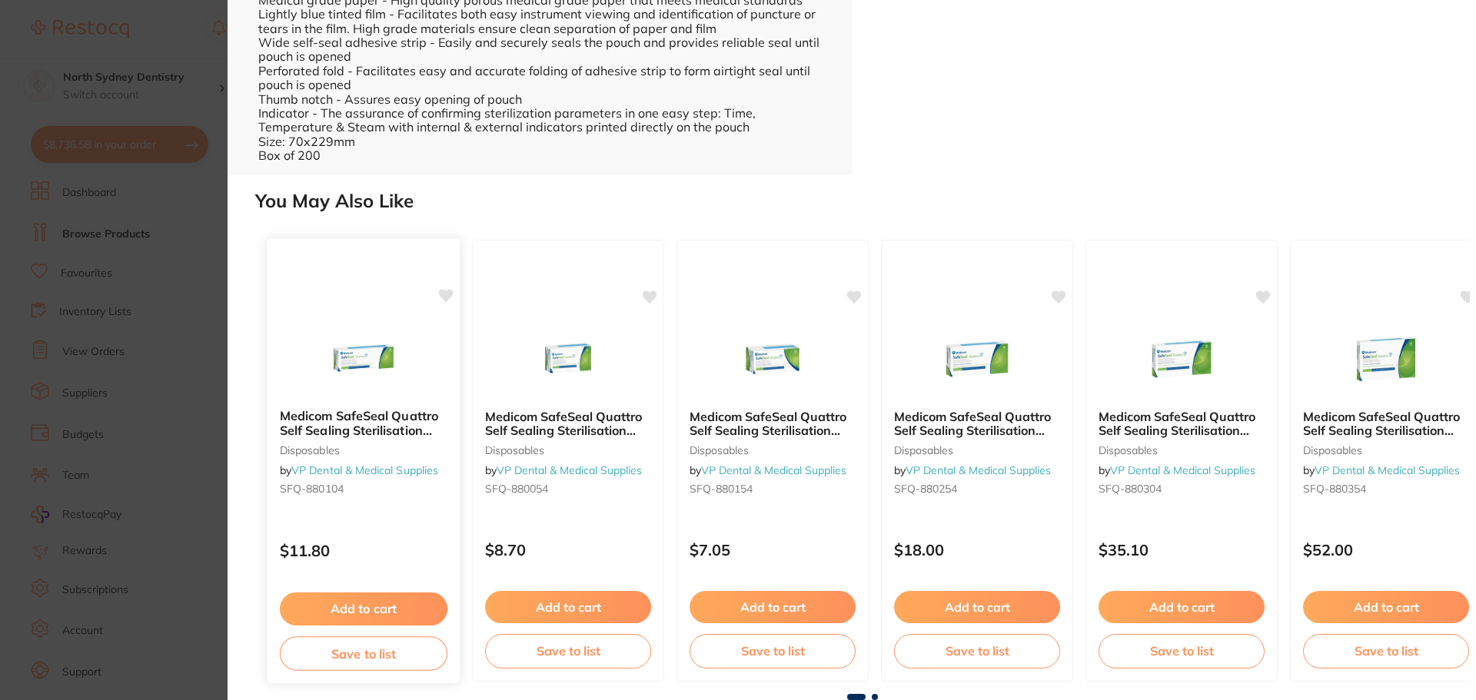
click at [430, 415] on b "Medicom SafeSeal Quattro Self Sealing Sterilisation Pouches 89x229mm Box Of 200" at bounding box center [364, 423] width 168 height 28
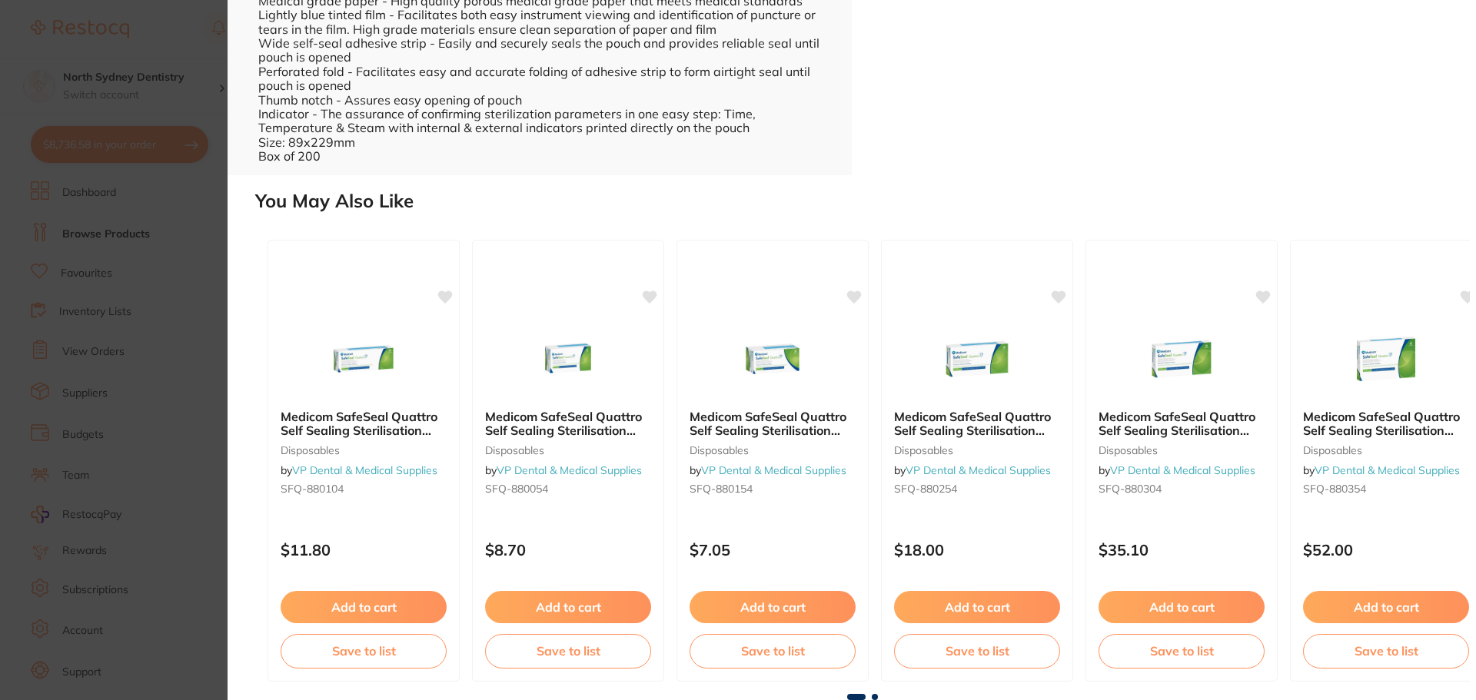
type input "6"
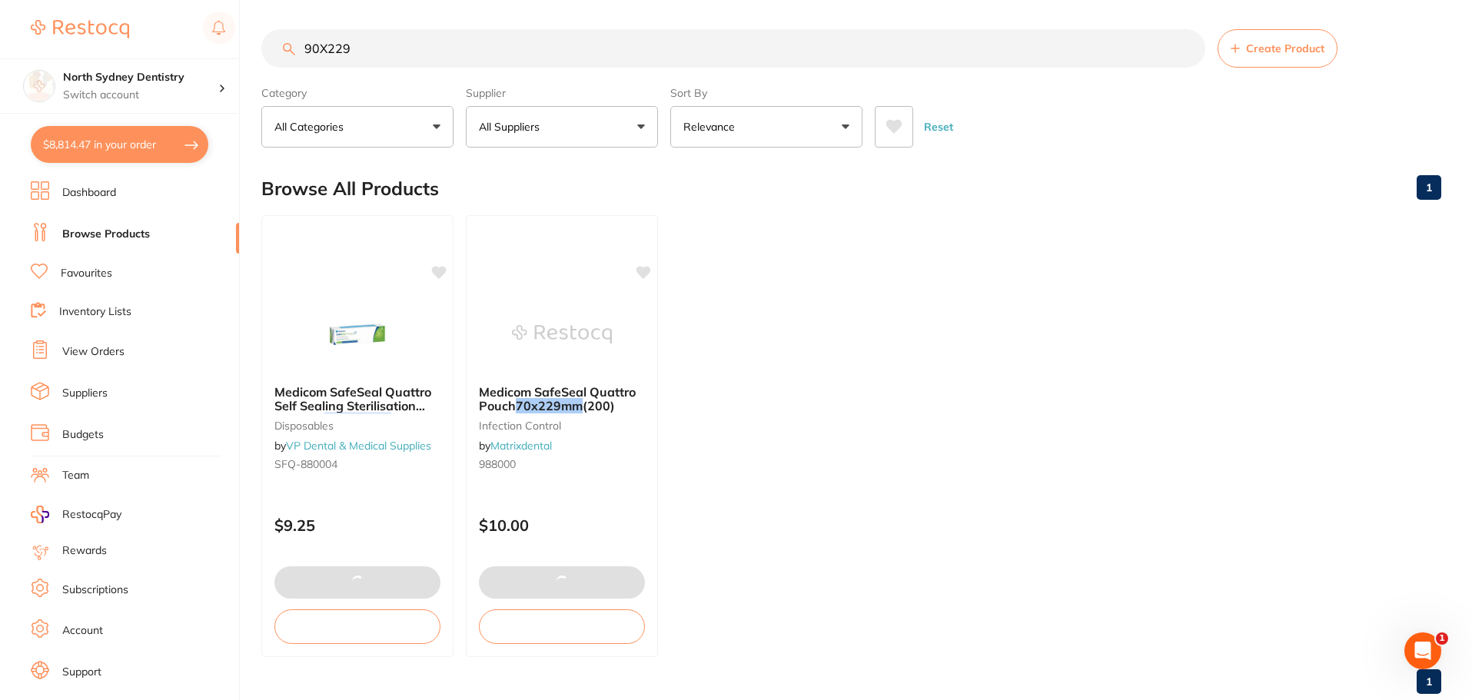
click at [188, 138] on button "$8,814.47 in your order" at bounding box center [120, 144] width 178 height 37
checkbox input "true"
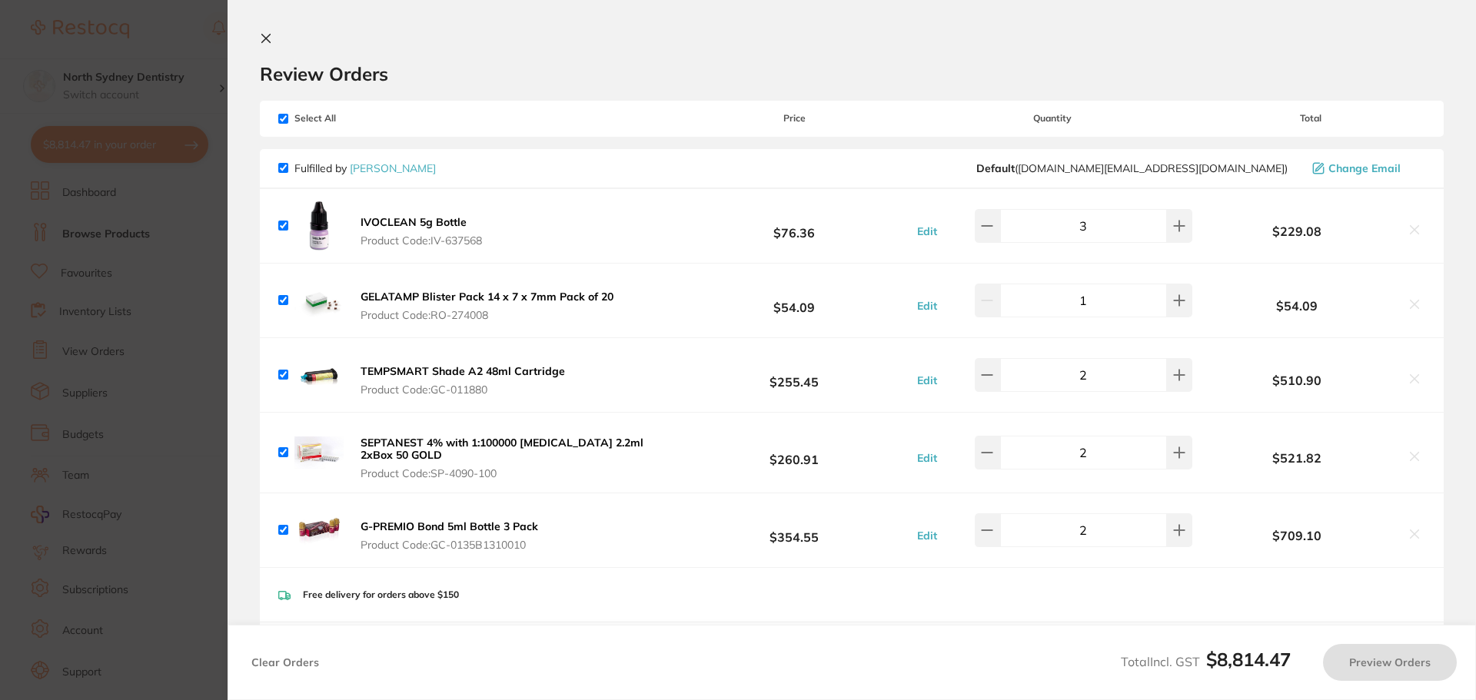
checkbox input "false"
checkbox input "true"
click at [210, 32] on section "Update RRP Set your pre negotiated price for this item. Item Agreed RRP (excl. …" at bounding box center [738, 350] width 1476 height 700
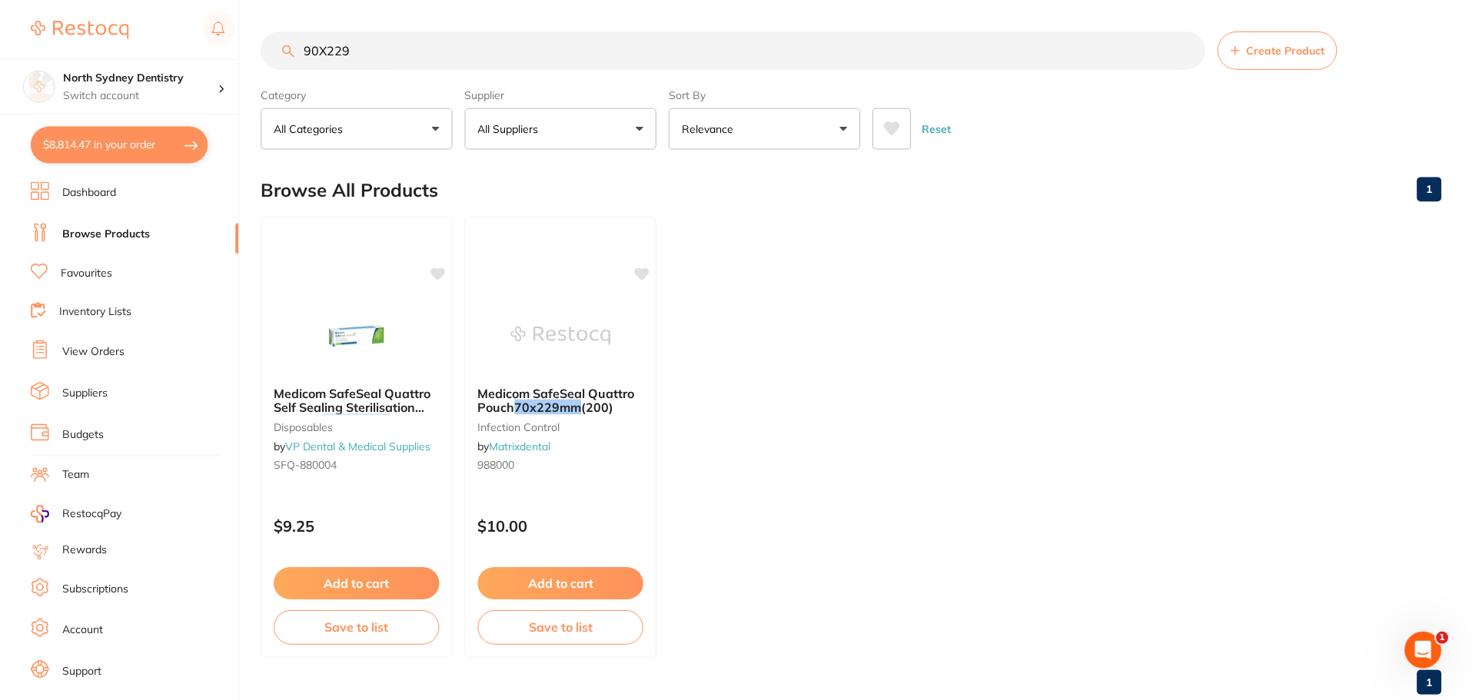
scroll to position [2, 0]
